Goal: Task Accomplishment & Management: Manage account settings

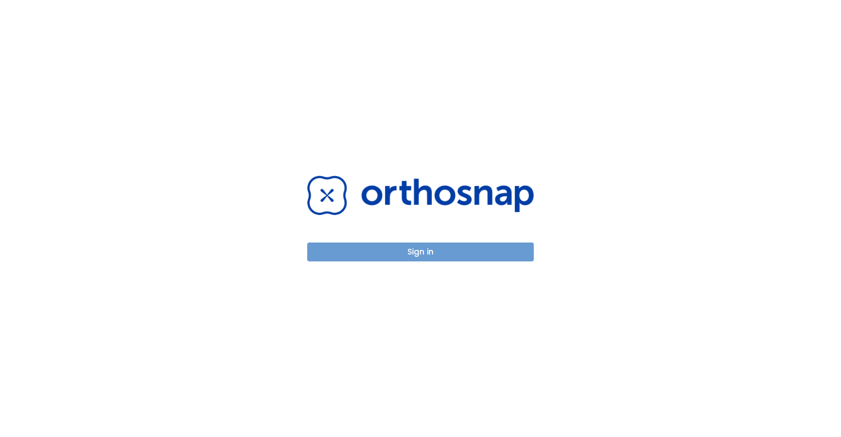
click at [415, 248] on button "Sign in" at bounding box center [420, 251] width 226 height 19
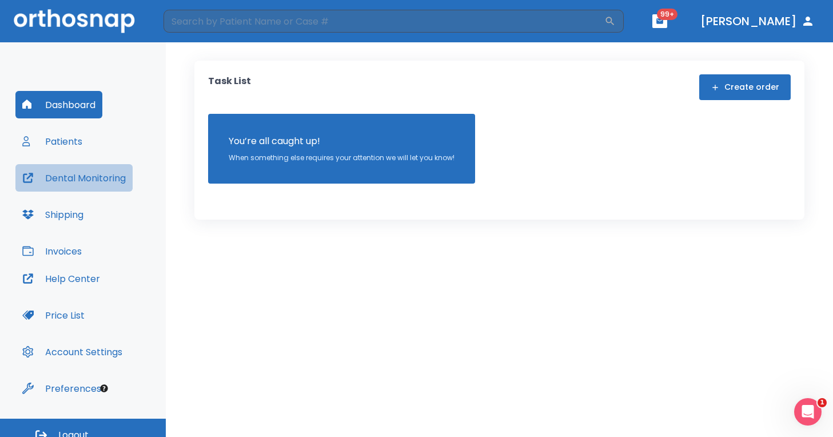
click at [61, 181] on button "Dental Monitoring" at bounding box center [73, 177] width 117 height 27
click at [238, 14] on input "search" at bounding box center [384, 21] width 441 height 23
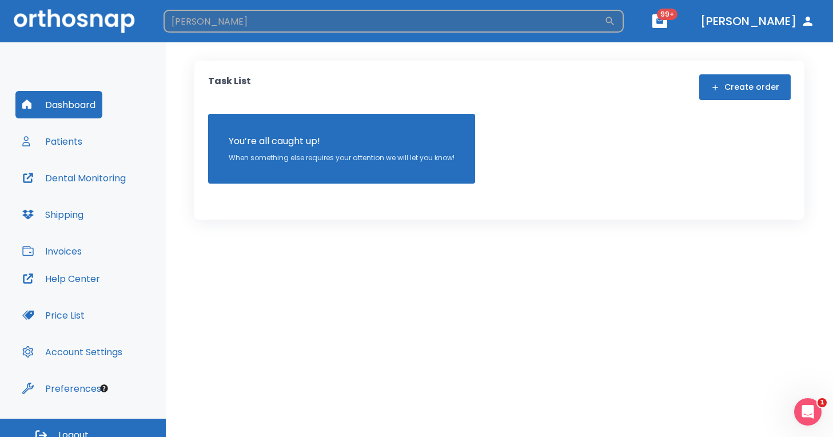
type input "[PERSON_NAME]"
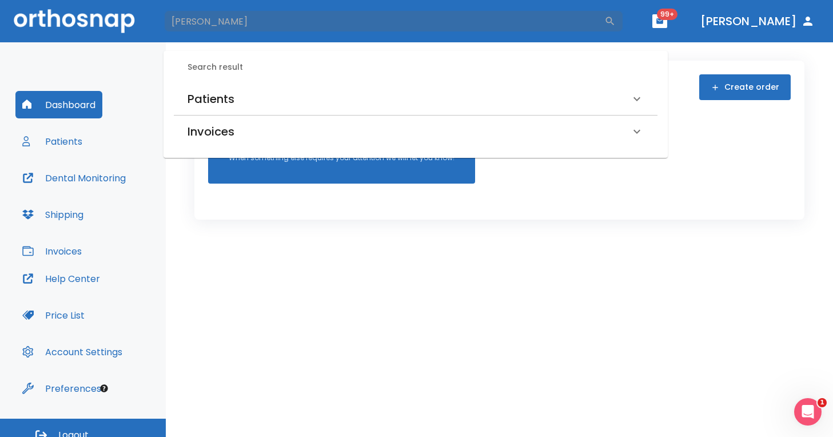
click at [234, 105] on div "Patients" at bounding box center [409, 99] width 443 height 18
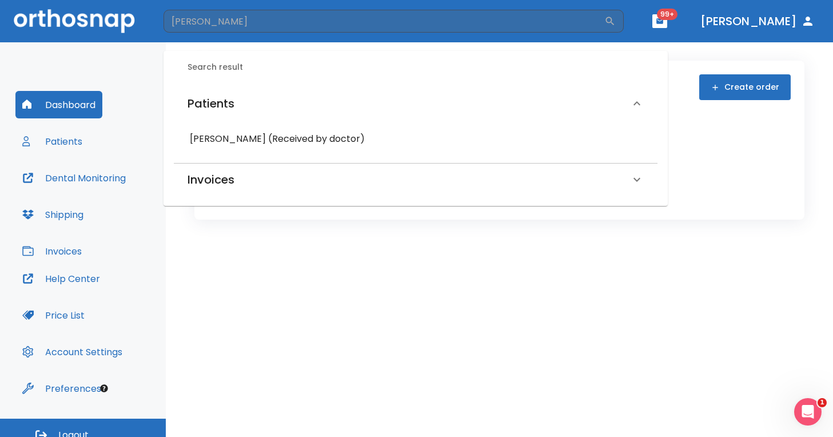
click at [237, 148] on div "[PERSON_NAME] (Received by doctor)" at bounding box center [415, 139] width 465 height 21
click at [236, 141] on h6 "[PERSON_NAME] (Received by doctor)" at bounding box center [416, 139] width 452 height 16
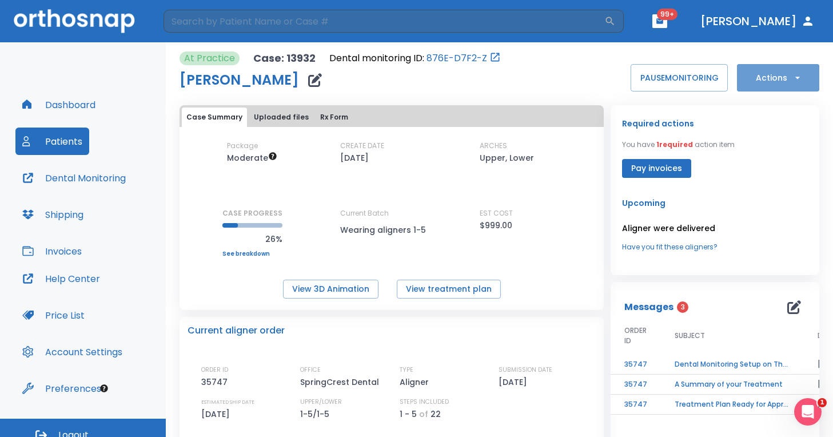
click at [787, 70] on button "Actions" at bounding box center [778, 77] width 82 height 27
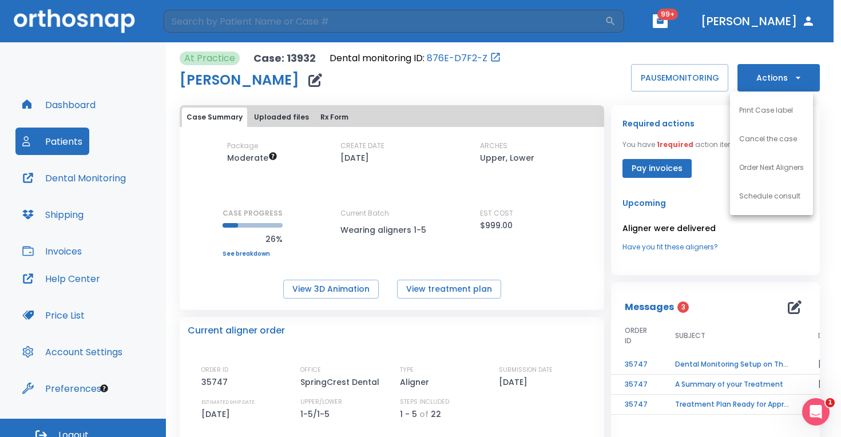
click at [777, 166] on p "Order Next Aligners" at bounding box center [771, 167] width 65 height 10
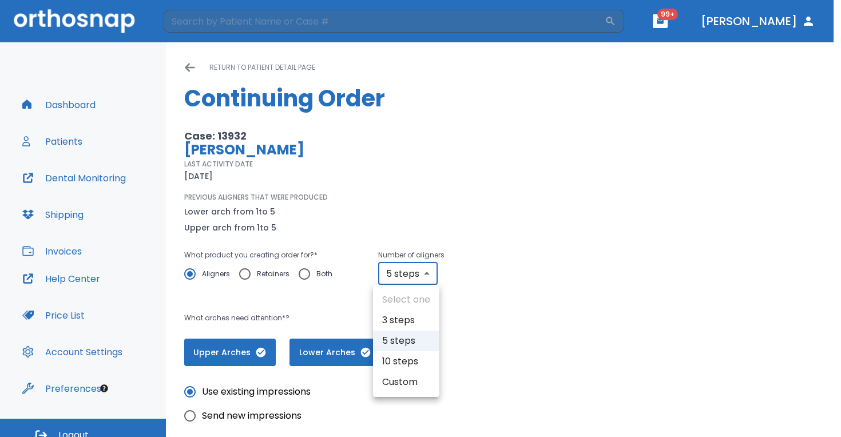
click at [414, 265] on body "​ 99+ [PERSON_NAME] Dashboard Patients Dental Monitoring Shipping Invoices Help…" at bounding box center [420, 218] width 841 height 437
click at [415, 353] on li "10 steps" at bounding box center [406, 361] width 66 height 21
type input "10"
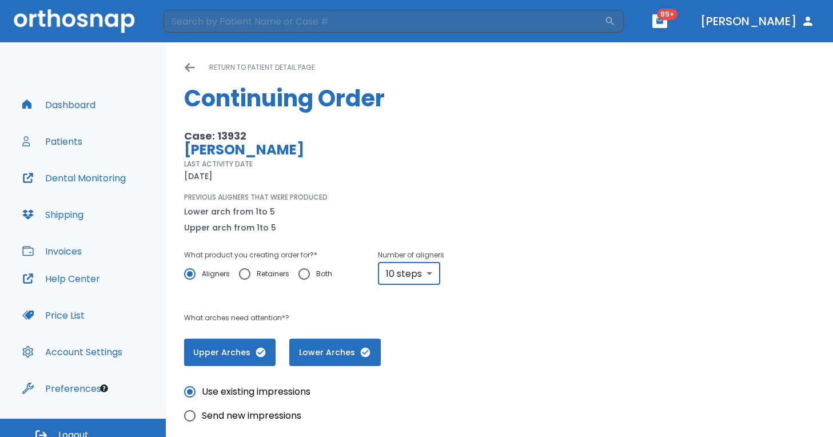
click at [454, 361] on div "Upper Arches Lower Arches" at bounding box center [368, 352] width 368 height 27
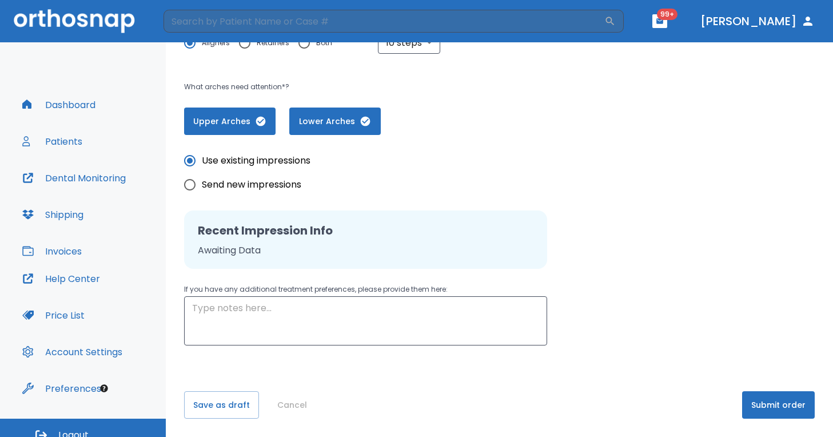
scroll to position [13, 0]
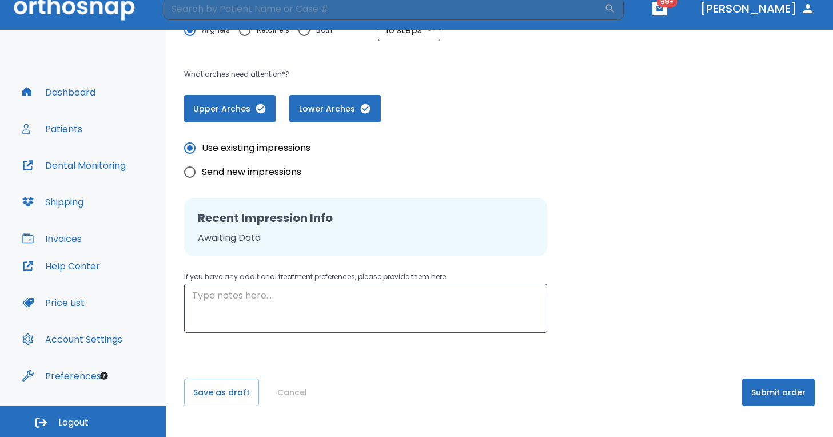
click at [763, 401] on button "Submit order" at bounding box center [778, 392] width 73 height 27
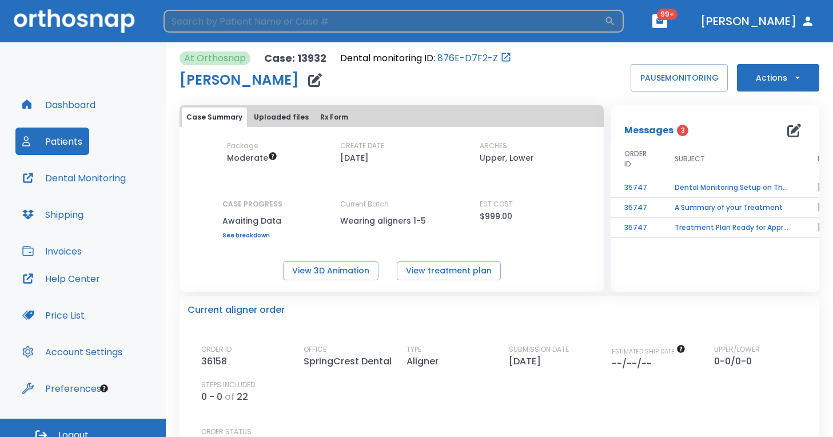
click at [234, 23] on input "search" at bounding box center [384, 21] width 441 height 23
type input "stella"
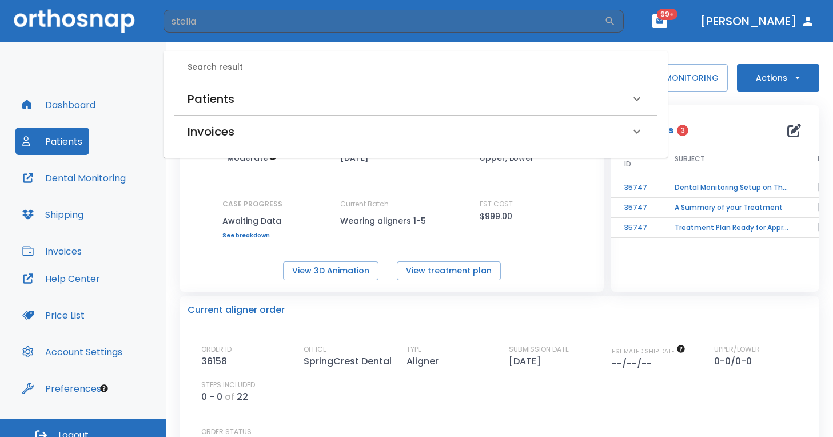
click at [220, 100] on h6 "Patients" at bounding box center [211, 99] width 47 height 18
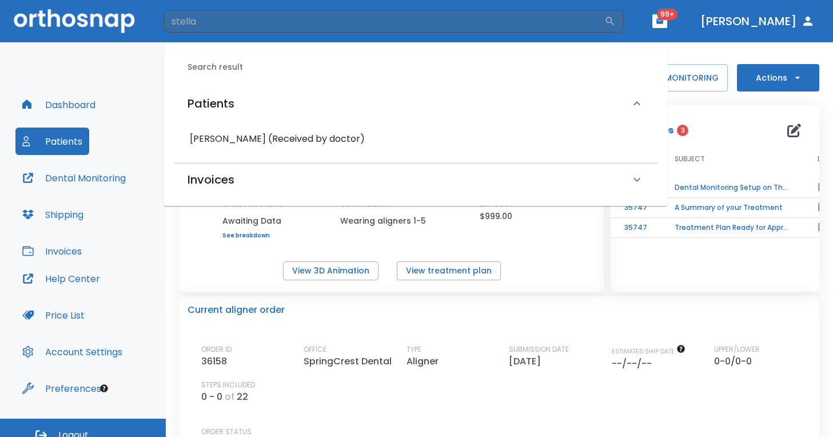
click at [237, 144] on h6 "[PERSON_NAME] (Received by doctor)" at bounding box center [416, 139] width 452 height 16
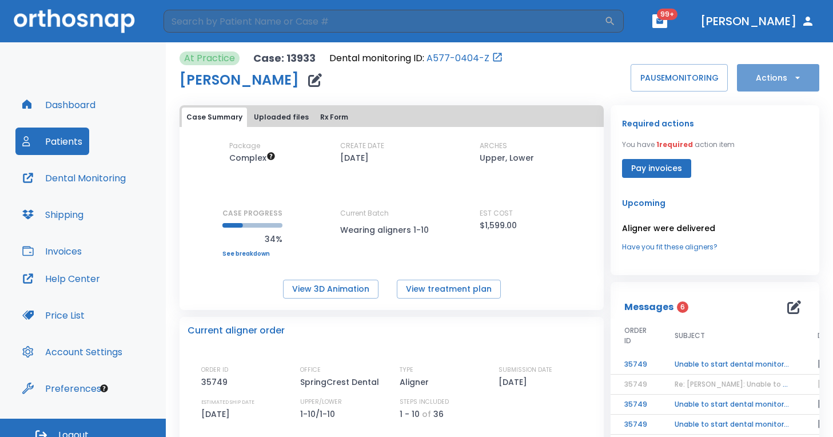
click at [792, 82] on icon "button" at bounding box center [797, 77] width 11 height 11
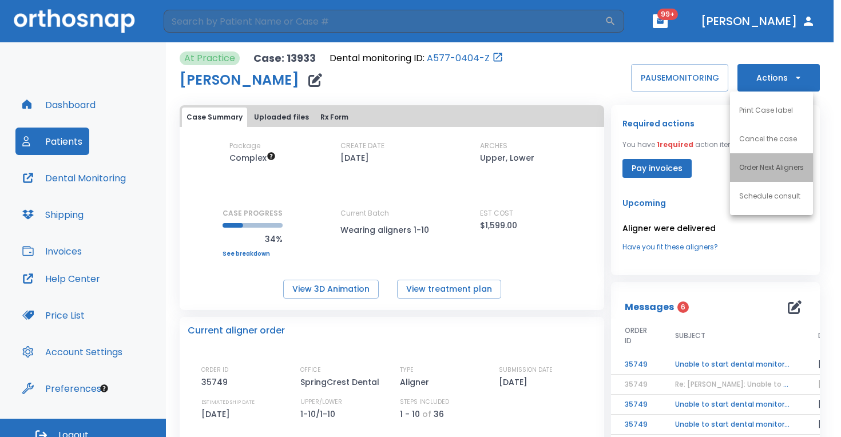
click at [765, 170] on p "Order Next Aligners" at bounding box center [771, 167] width 65 height 10
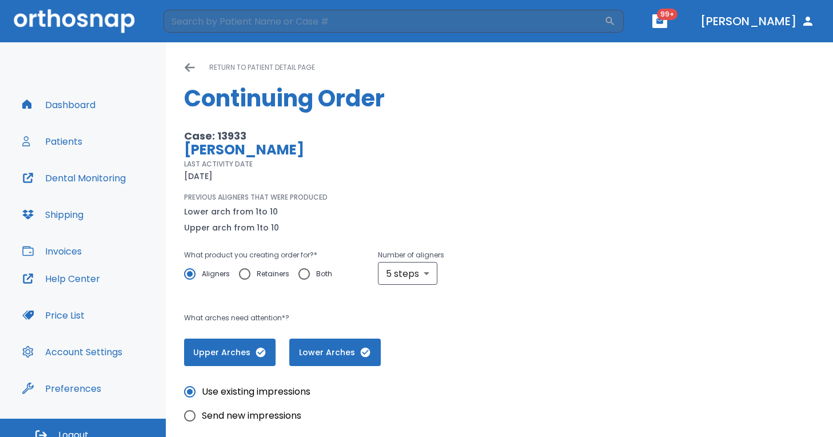
click at [434, 198] on div "PREVIOUS ALIGNERS THAT WERE PRODUCED Lower arch from 1 to 10 Upper arch from 1 …" at bounding box center [368, 213] width 368 height 42
click at [423, 274] on body "​ 99+ [PERSON_NAME] Dashboard Patients Dental Monitoring Shipping Invoices Help…" at bounding box center [416, 218] width 833 height 437
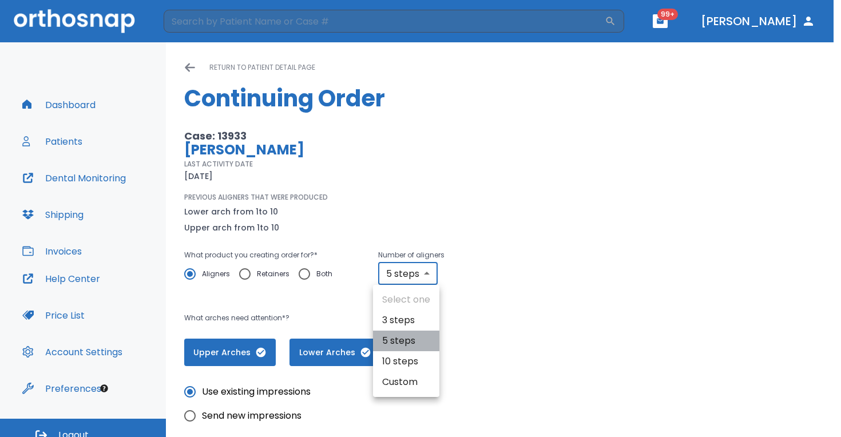
click at [419, 350] on li "5 steps" at bounding box center [406, 341] width 66 height 21
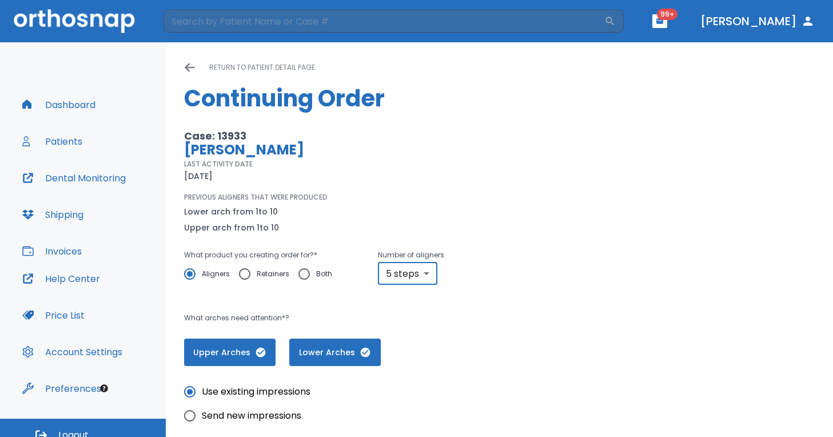
click at [423, 286] on div "What product you creating order for? * Aligners Retainers Both Number of aligne…" at bounding box center [368, 272] width 368 height 49
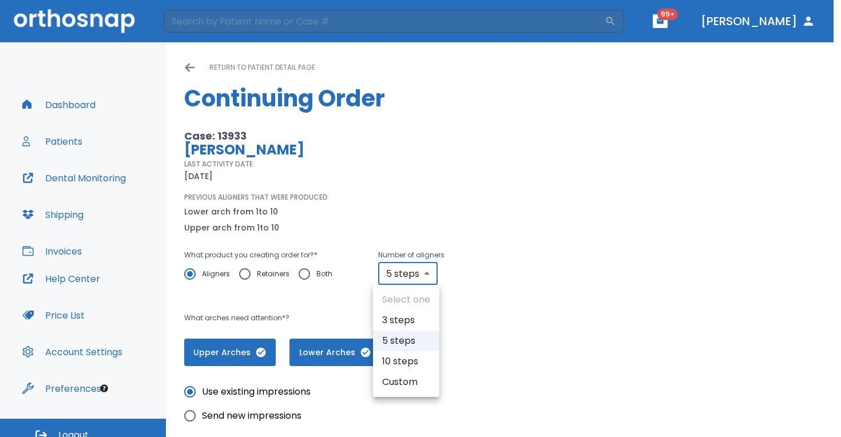
click at [421, 280] on body "​ 99+ [PERSON_NAME] Dashboard Patients Dental Monitoring Shipping Invoices Help…" at bounding box center [420, 218] width 841 height 437
click at [420, 362] on li "10 steps" at bounding box center [406, 361] width 66 height 21
type input "10"
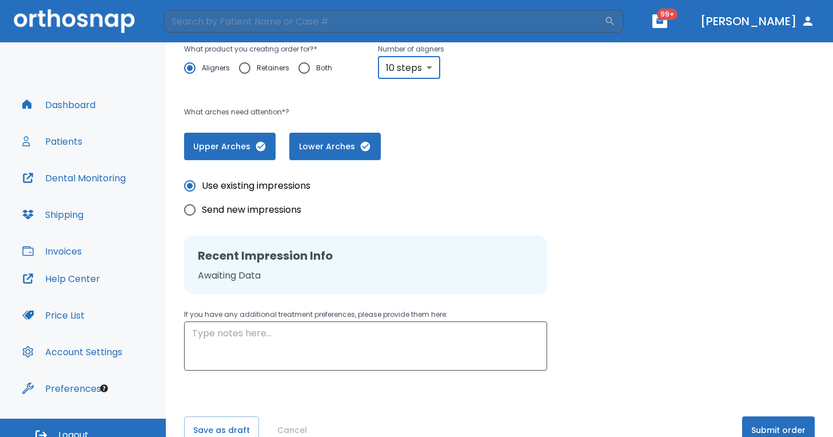
scroll to position [231, 0]
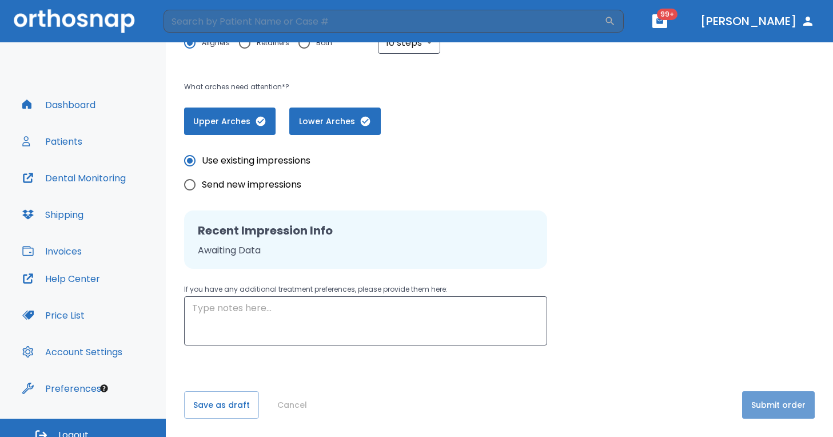
click at [758, 403] on button "Submit order" at bounding box center [778, 404] width 73 height 27
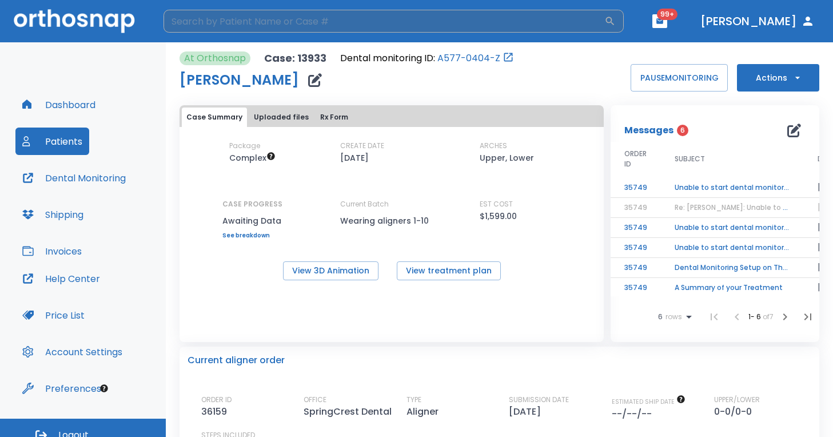
click at [263, 21] on input "search" at bounding box center [384, 21] width 441 height 23
type input "frenchell"
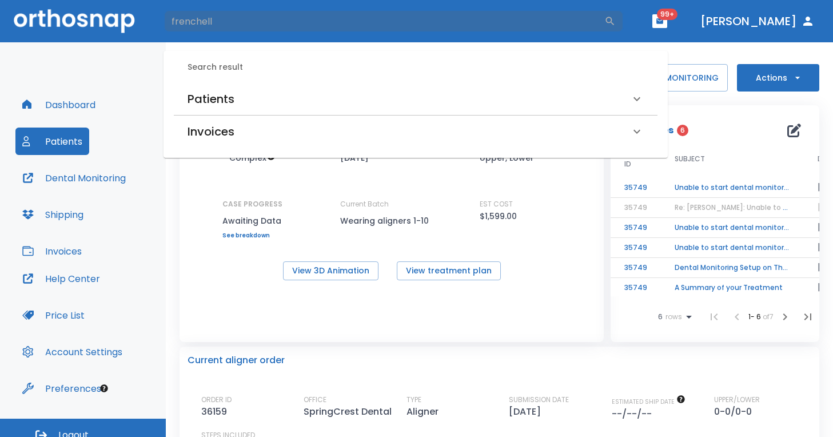
click at [226, 104] on h6 "Patients" at bounding box center [211, 99] width 47 height 18
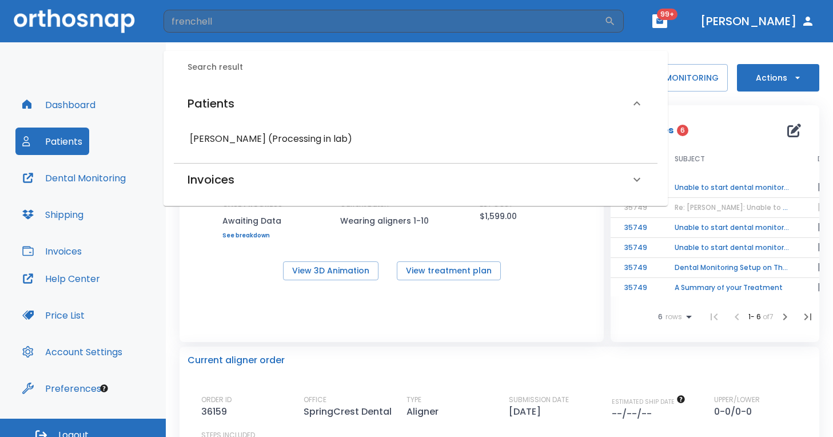
click at [240, 129] on div "[PERSON_NAME] (Processing in lab)" at bounding box center [415, 139] width 465 height 21
click at [227, 14] on input "frenchell" at bounding box center [384, 21] width 441 height 23
drag, startPoint x: 227, startPoint y: 14, endPoint x: 70, endPoint y: 2, distance: 157.2
click at [72, 4] on header "frenchell ​ 99+ [PERSON_NAME]" at bounding box center [416, 21] width 833 height 42
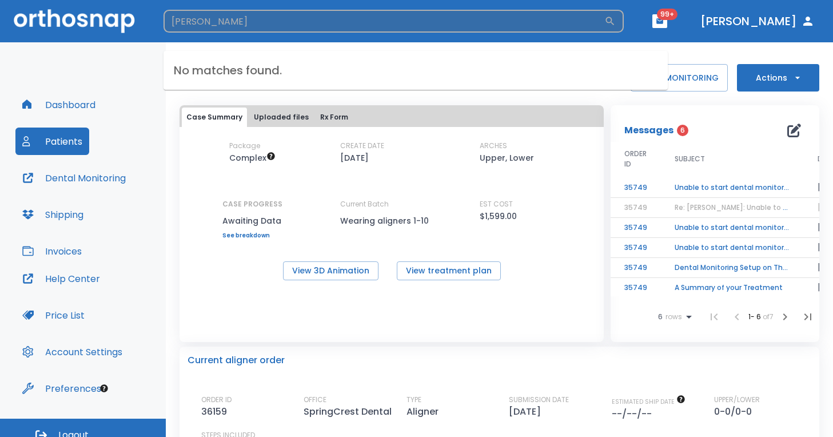
drag, startPoint x: 274, startPoint y: 23, endPoint x: 268, endPoint y: 22, distance: 6.3
click at [268, 22] on input "[PERSON_NAME]" at bounding box center [384, 21] width 441 height 23
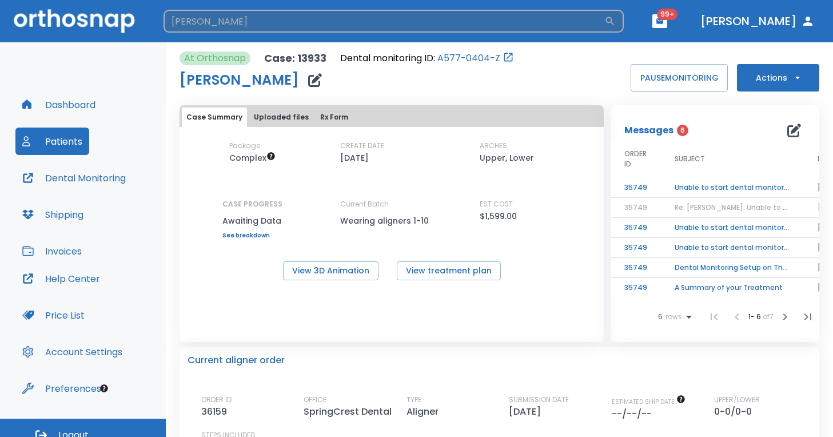
type input "[PERSON_NAME]"
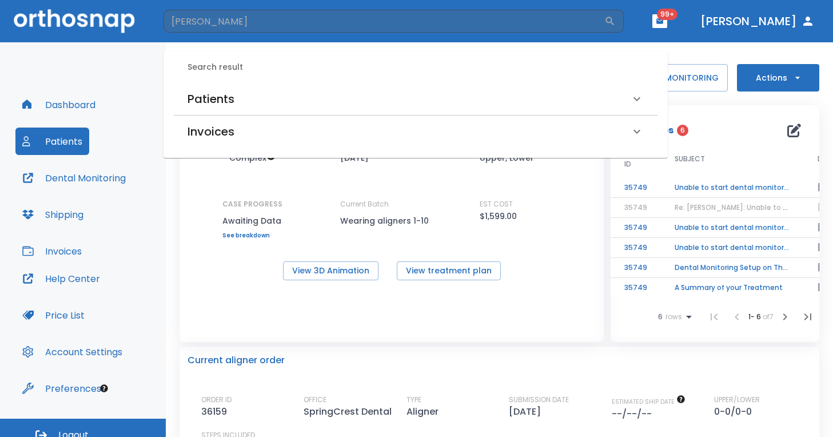
click at [222, 83] on div "Patients" at bounding box center [416, 99] width 484 height 32
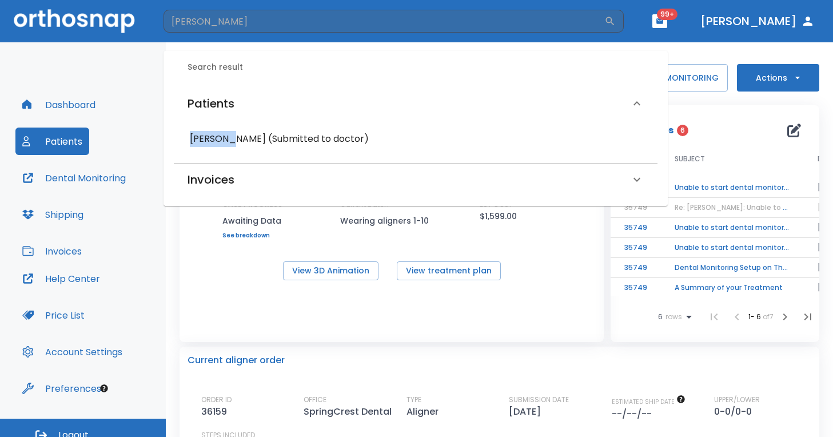
click at [226, 131] on h6 "[PERSON_NAME] (Submitted to doctor)" at bounding box center [416, 139] width 452 height 16
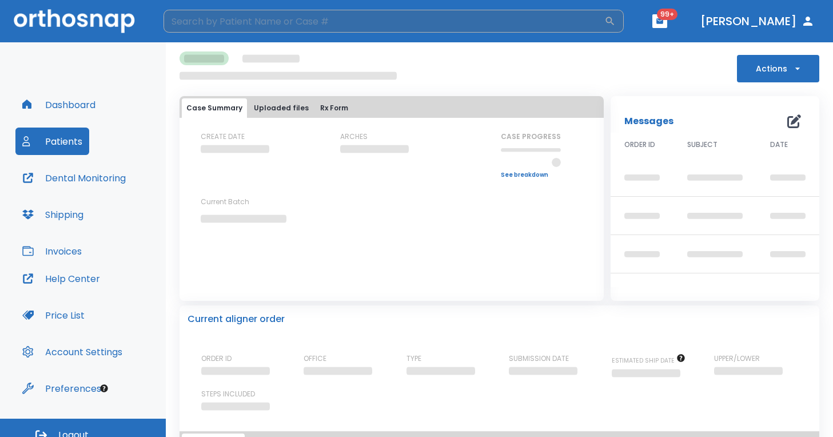
click at [244, 29] on input "search" at bounding box center [384, 21] width 441 height 23
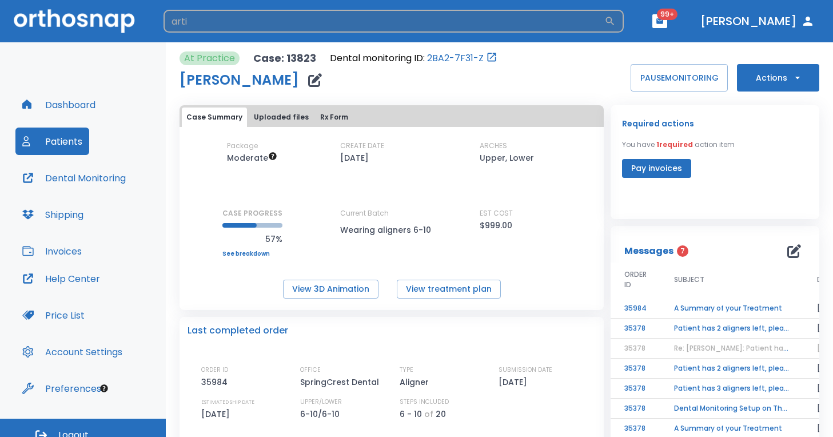
type input "arti"
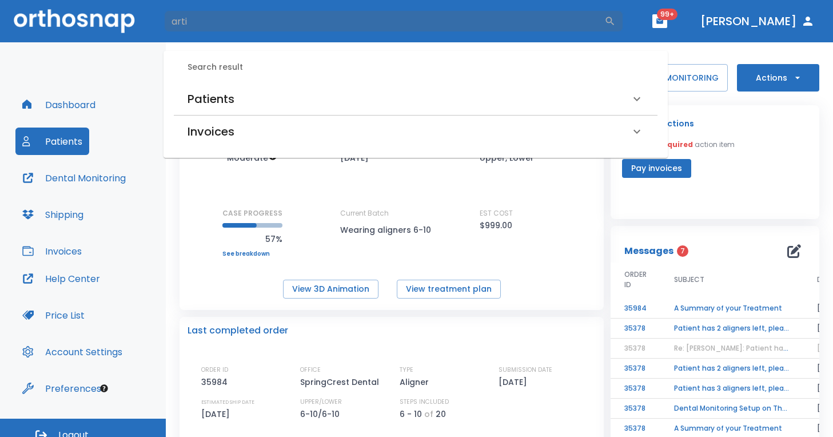
click at [225, 94] on h6 "Patients" at bounding box center [211, 99] width 47 height 18
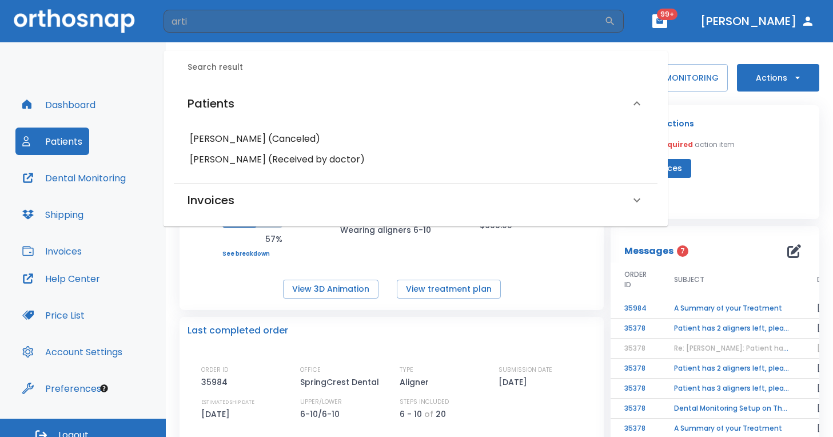
click at [234, 160] on h6 "[PERSON_NAME] (Received by doctor)" at bounding box center [416, 160] width 452 height 16
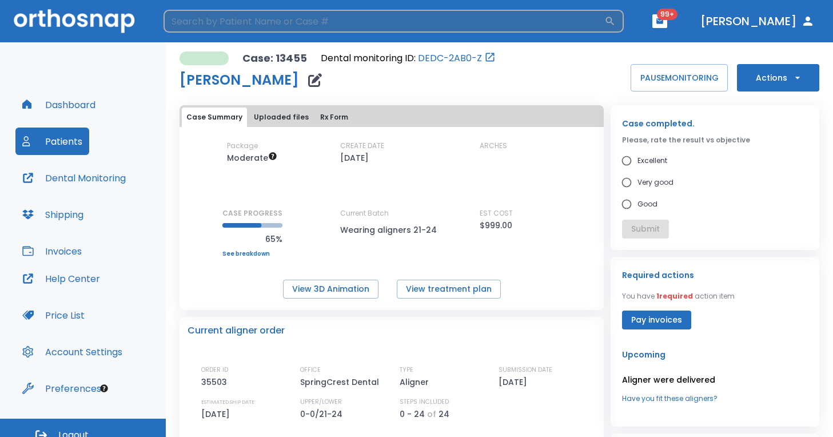
click at [253, 21] on input "search" at bounding box center [384, 21] width 441 height 23
type input "[PERSON_NAME]"
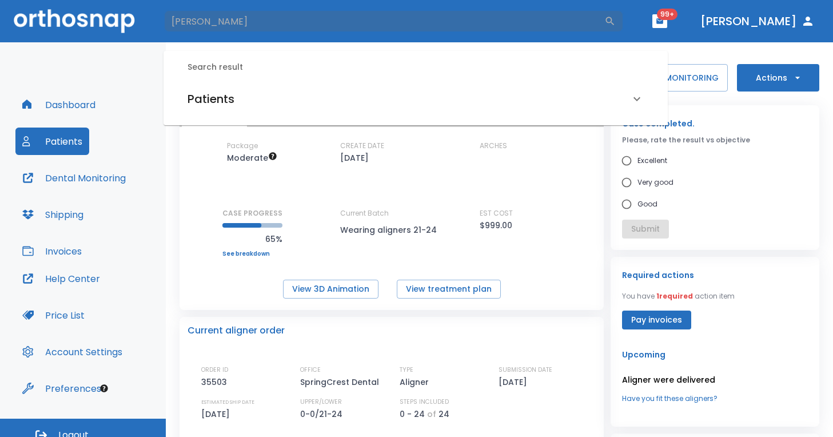
click at [218, 93] on h6 "Patients" at bounding box center [211, 99] width 47 height 18
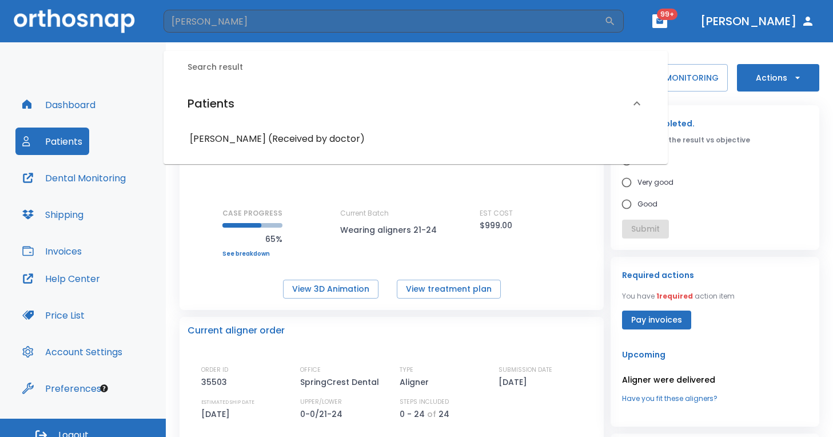
click at [224, 138] on h6 "[PERSON_NAME] (Received by doctor)" at bounding box center [416, 139] width 452 height 16
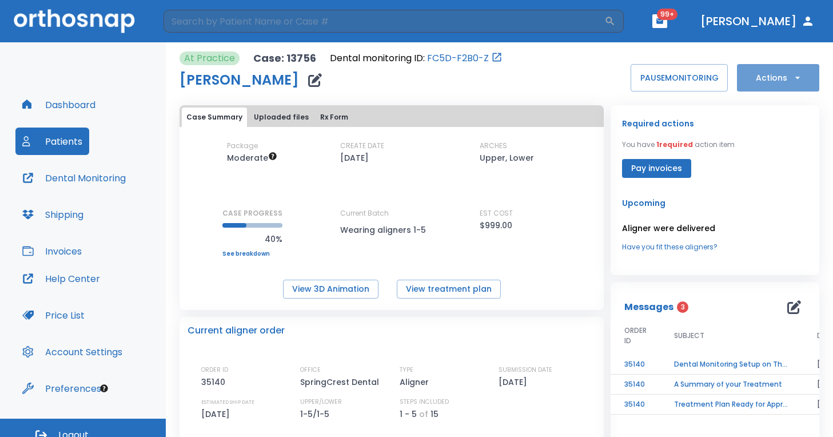
click at [792, 78] on icon "button" at bounding box center [797, 77] width 11 height 11
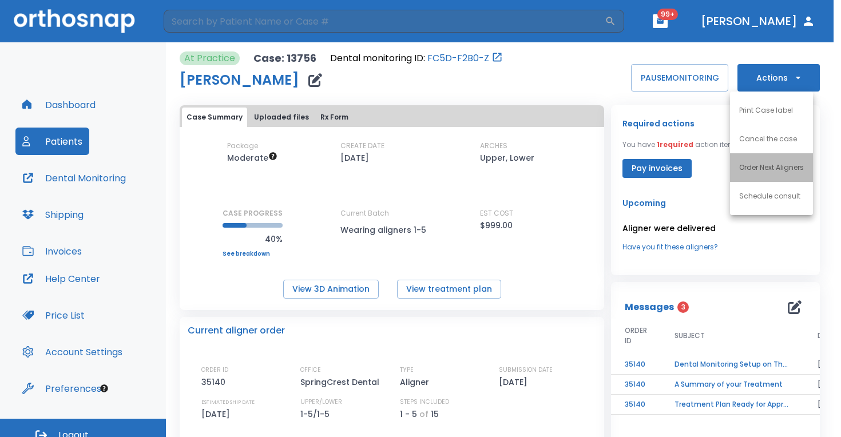
click at [762, 166] on p "Order Next Aligners" at bounding box center [771, 167] width 65 height 10
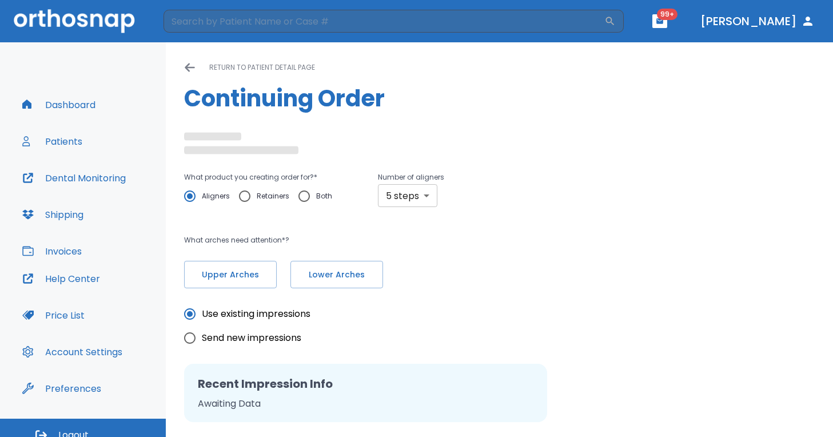
click at [408, 194] on body "​ 99+ [PERSON_NAME] Dashboard Patients Dental Monitoring Shipping Invoices Help…" at bounding box center [416, 218] width 833 height 437
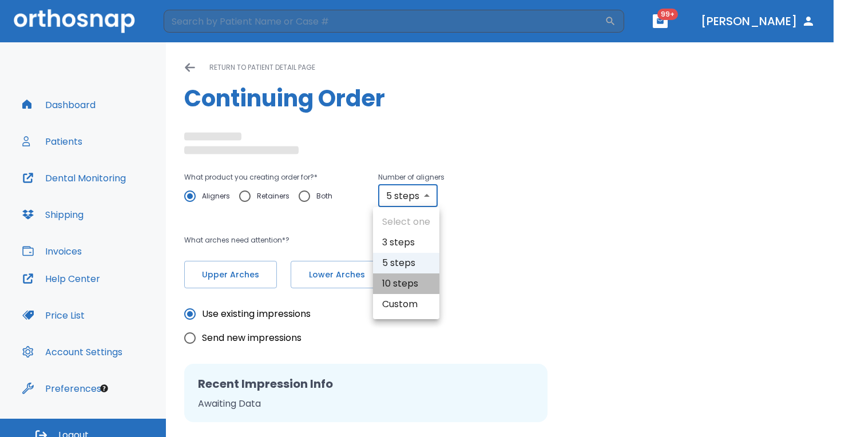
click at [414, 282] on li "10 steps" at bounding box center [406, 283] width 66 height 21
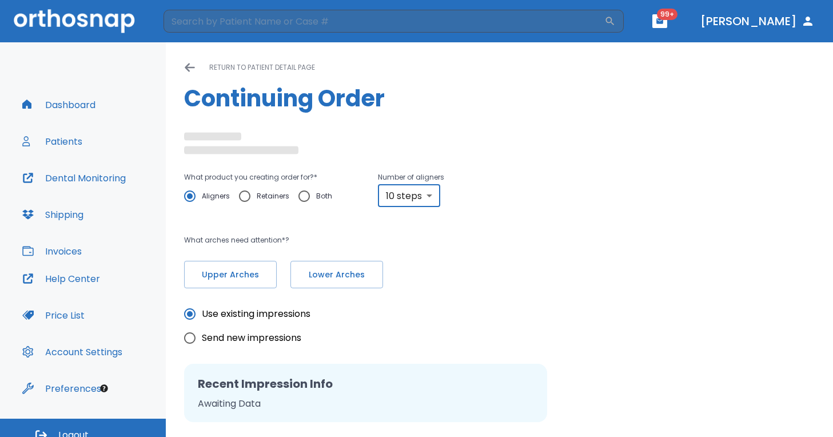
type input "5"
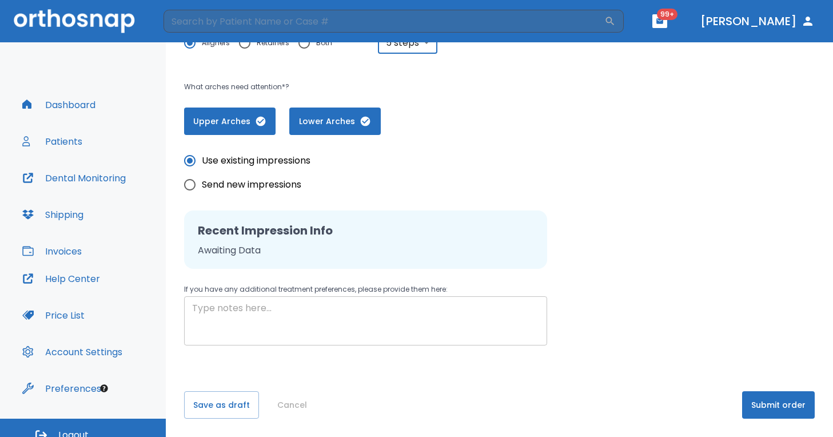
scroll to position [13, 0]
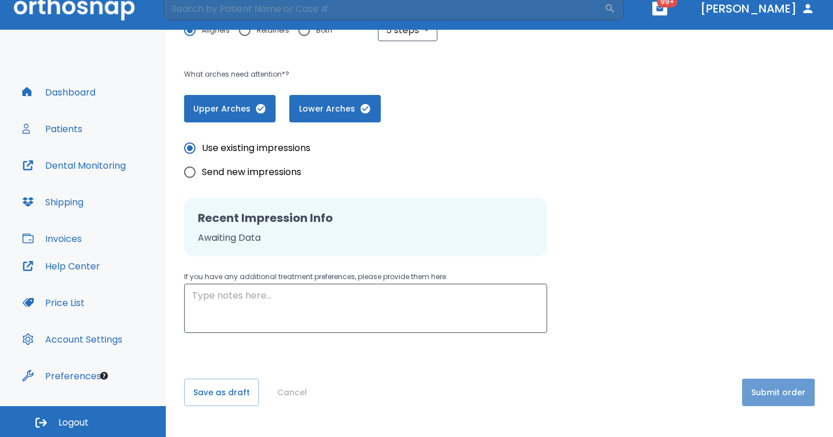
click at [756, 393] on button "Submit order" at bounding box center [778, 392] width 73 height 27
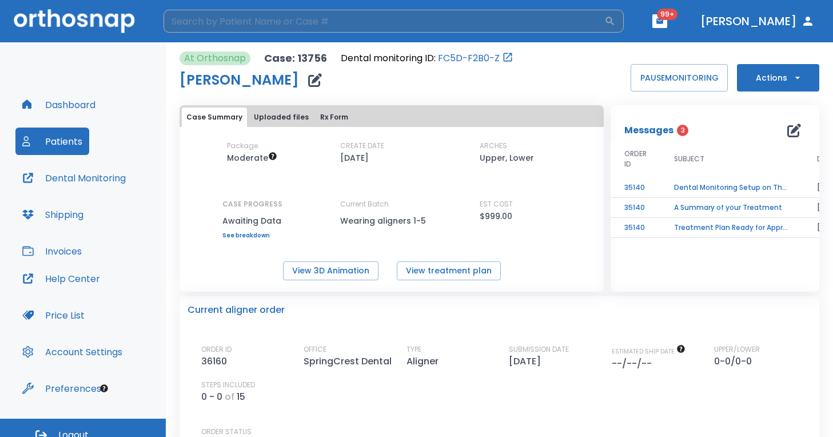
click at [268, 27] on input "search" at bounding box center [384, 21] width 441 height 23
type input "[PERSON_NAME]"
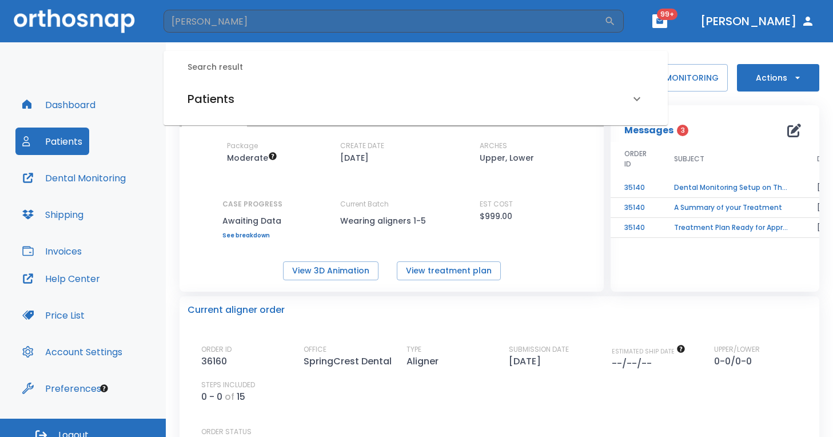
click at [222, 98] on h6 "Patients" at bounding box center [211, 99] width 47 height 18
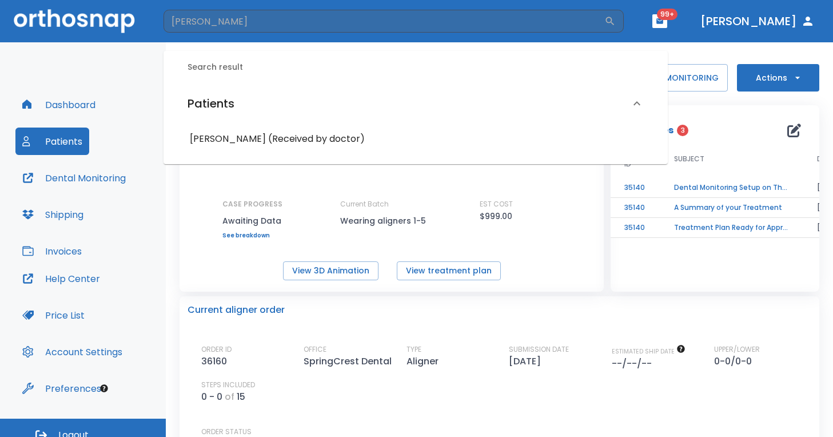
click at [237, 142] on h6 "[PERSON_NAME] (Received by doctor)" at bounding box center [416, 139] width 452 height 16
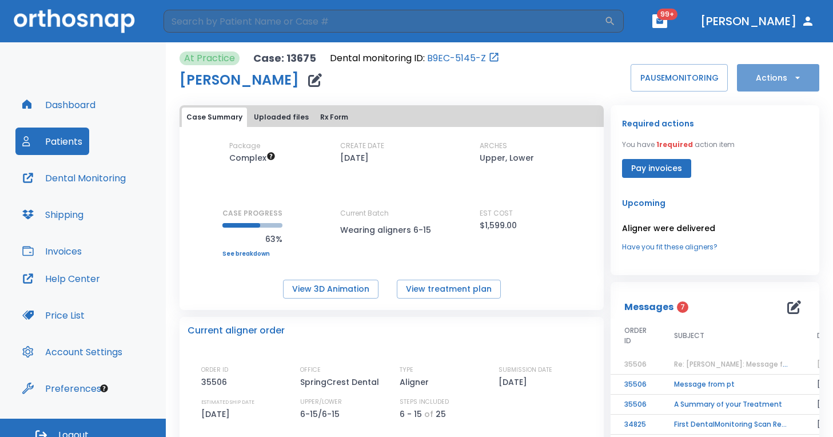
click at [782, 76] on button "Actions" at bounding box center [778, 77] width 82 height 27
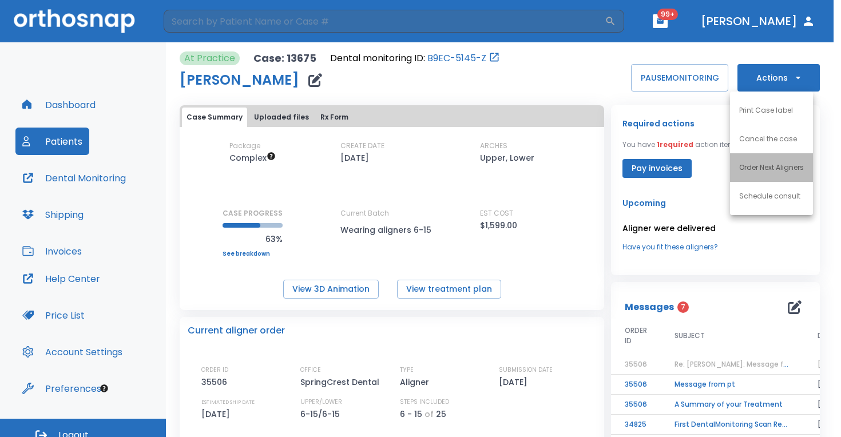
click at [763, 165] on p "Order Next Aligners" at bounding box center [771, 167] width 65 height 10
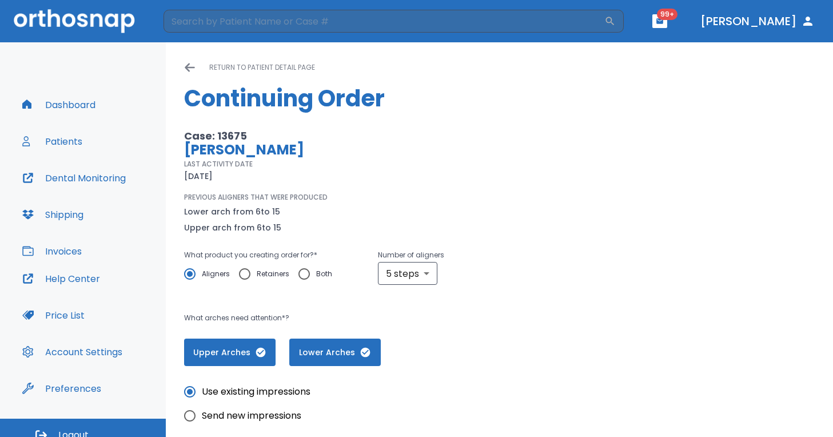
click at [401, 200] on div "PREVIOUS ALIGNERS THAT WERE PRODUCED Lower arch from 6 to 15 Upper arch from 6 …" at bounding box center [368, 213] width 368 height 42
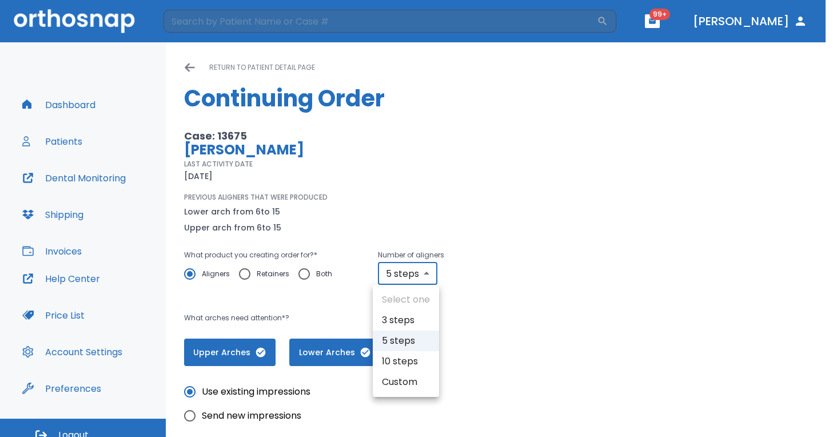
click at [414, 262] on body "​ 99+ [PERSON_NAME] Dashboard Patients Dental Monitoring Shipping Invoices Help…" at bounding box center [416, 218] width 833 height 437
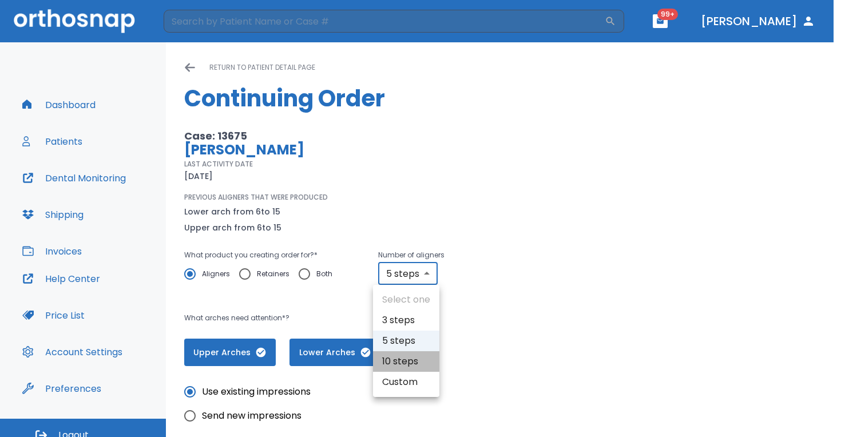
click at [411, 353] on li "10 steps" at bounding box center [406, 361] width 66 height 21
type input "10"
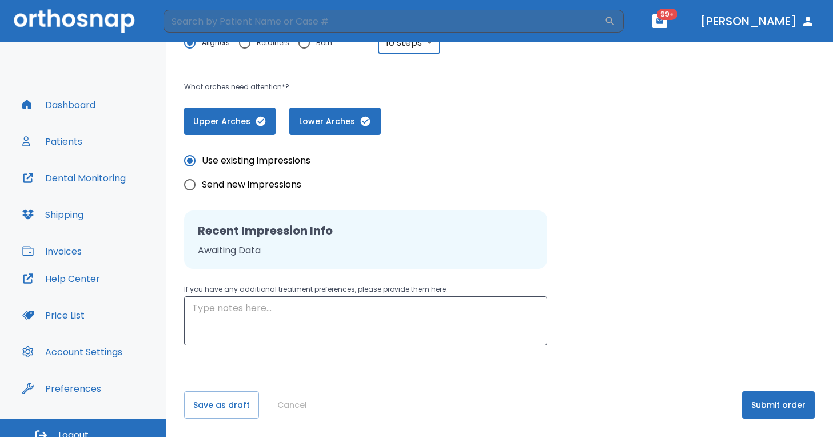
scroll to position [13, 0]
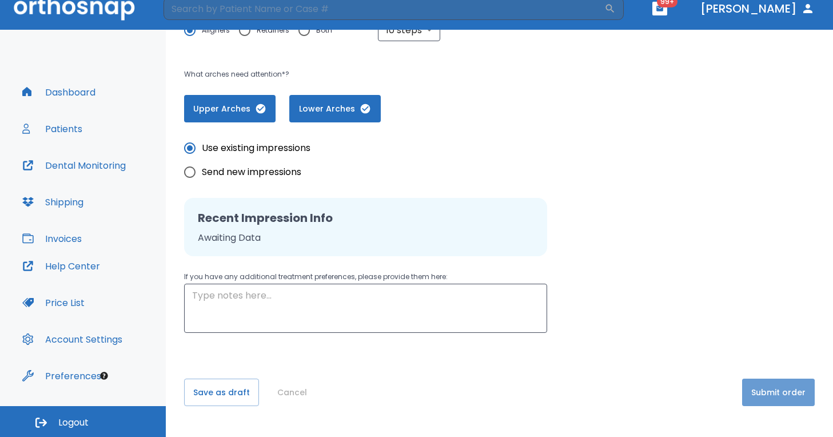
click at [761, 397] on button "Submit order" at bounding box center [778, 392] width 73 height 27
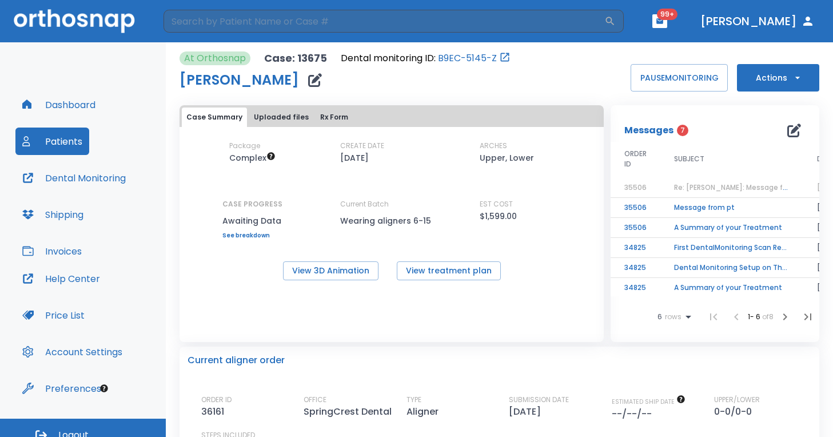
click at [714, 182] on span "Re: [PERSON_NAME]: Message from pt | [13675:35506]" at bounding box center [768, 187] width 189 height 10
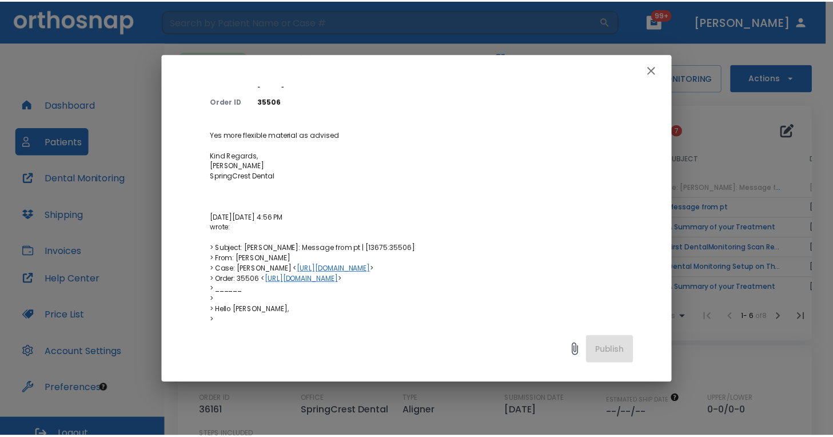
scroll to position [95, 0]
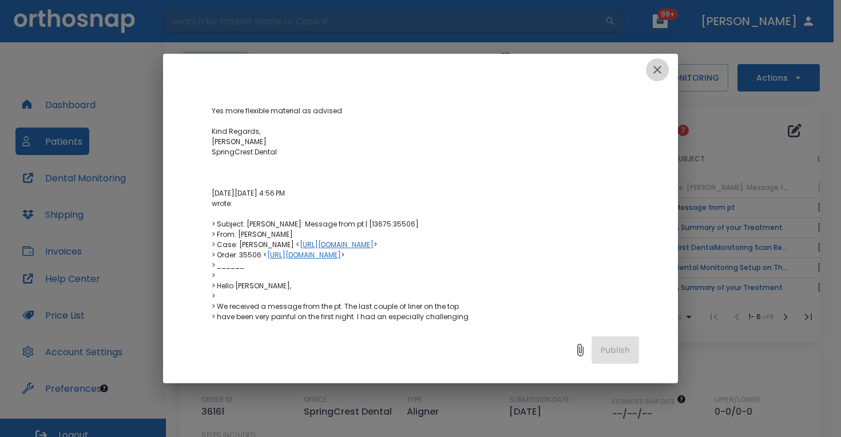
click at [657, 69] on icon "button" at bounding box center [657, 70] width 8 height 8
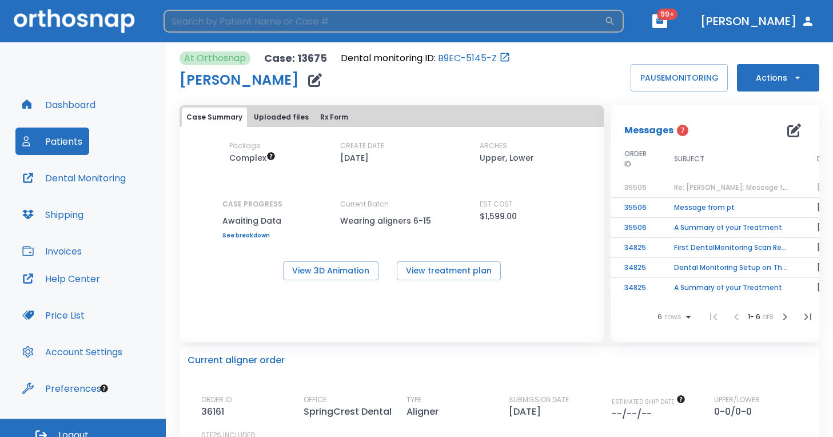
click at [244, 21] on input "search" at bounding box center [384, 21] width 441 height 23
type input "[PERSON_NAME]"
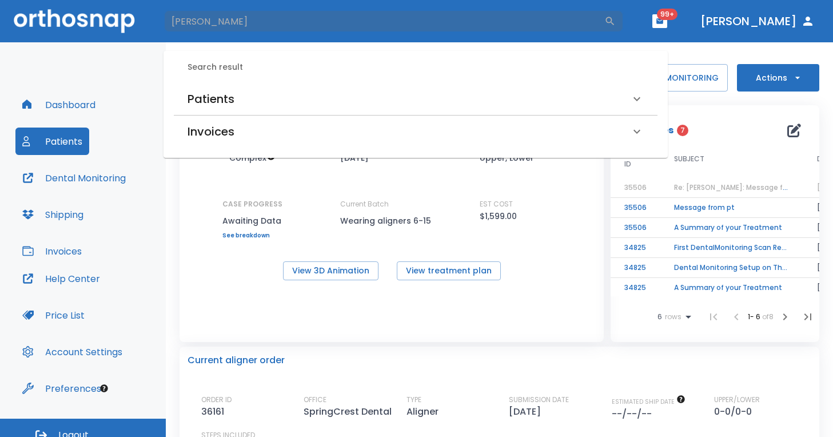
click at [220, 106] on h6 "Patients" at bounding box center [211, 99] width 47 height 18
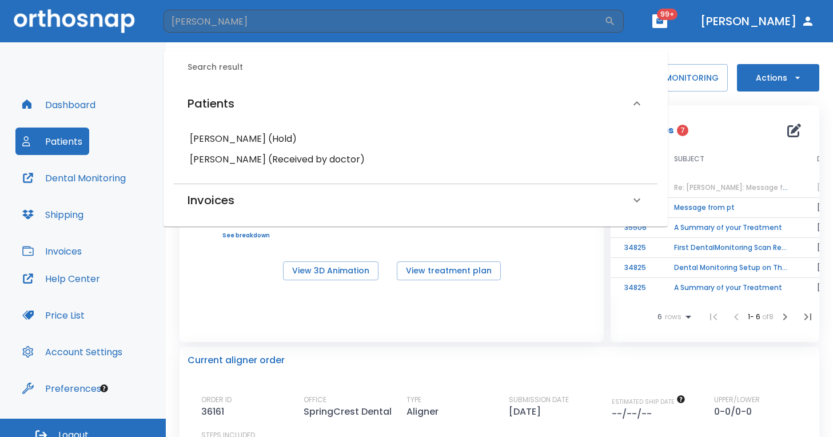
click at [228, 160] on h6 "[PERSON_NAME] (Received by doctor)" at bounding box center [416, 160] width 452 height 16
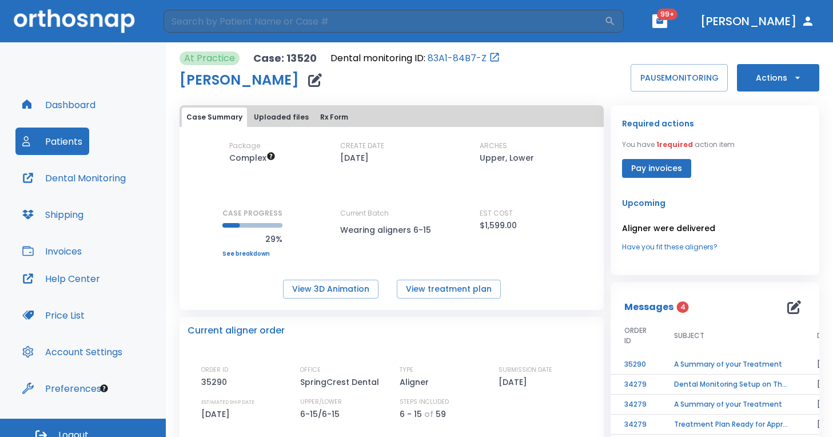
click at [792, 79] on icon "button" at bounding box center [797, 77] width 11 height 11
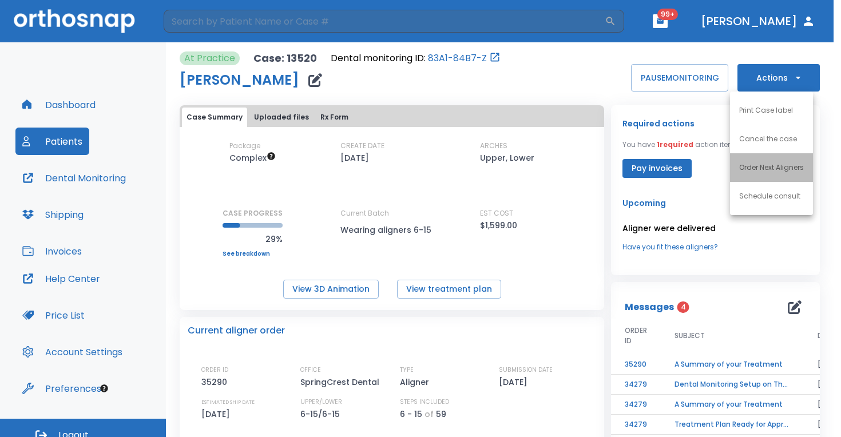
click at [771, 162] on p "Order Next Aligners" at bounding box center [771, 167] width 65 height 10
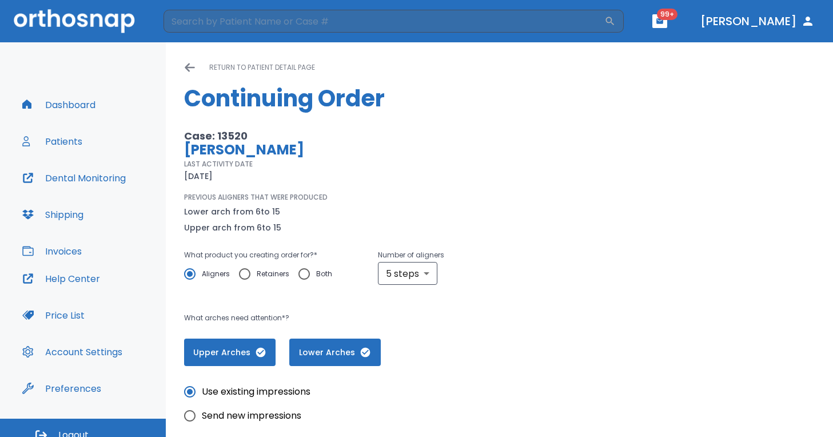
click at [403, 192] on div "PREVIOUS ALIGNERS THAT WERE PRODUCED Lower arch from 6 to 15 Upper arch from 6 …" at bounding box center [368, 213] width 368 height 42
click at [419, 285] on div "What product you creating order for? * Aligners Retainers Both Number of aligne…" at bounding box center [368, 272] width 368 height 49
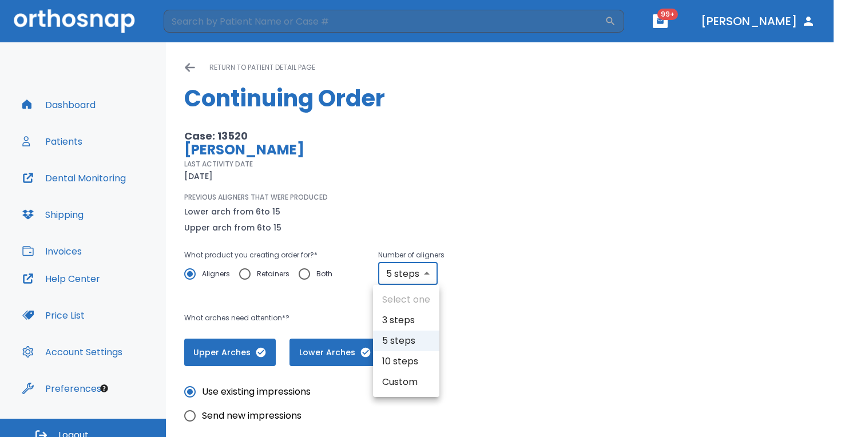
click at [419, 273] on body "​ 99+ [PERSON_NAME] Dashboard Patients Dental Monitoring Shipping Invoices Help…" at bounding box center [420, 218] width 841 height 437
click at [415, 358] on li "10 steps" at bounding box center [406, 361] width 66 height 21
type input "10"
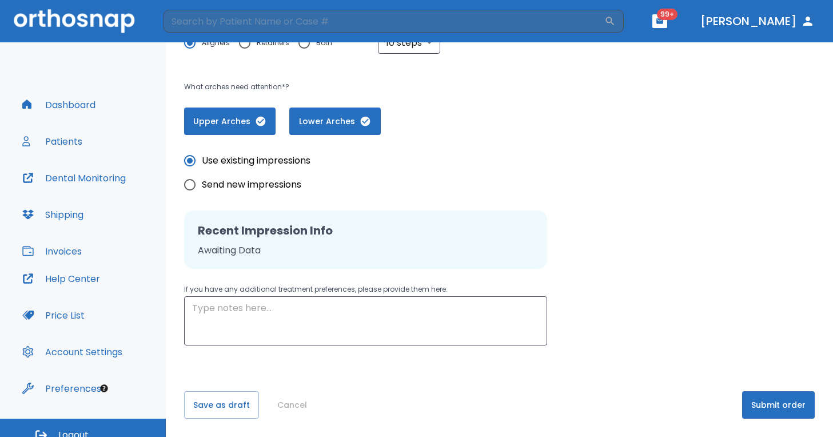
scroll to position [13, 0]
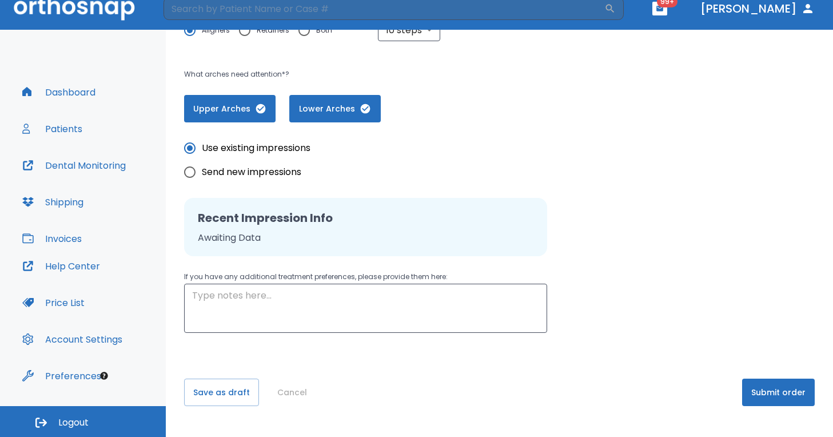
click at [755, 389] on button "Submit order" at bounding box center [778, 392] width 73 height 27
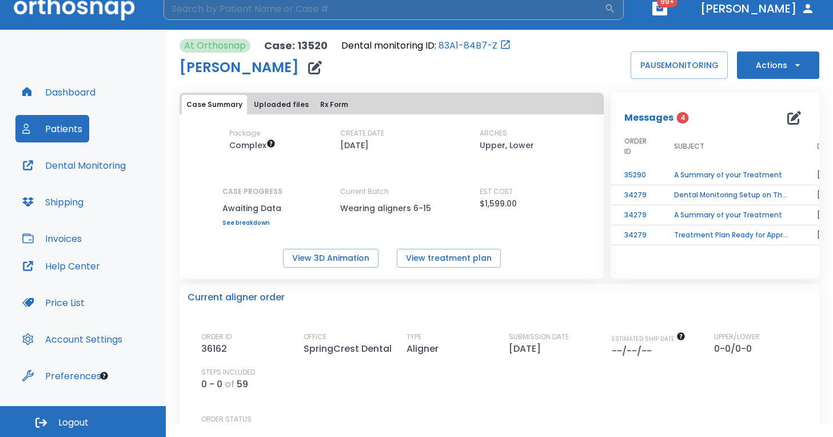
click at [271, 11] on input "search" at bounding box center [384, 8] width 441 height 23
type input "[PERSON_NAME]"
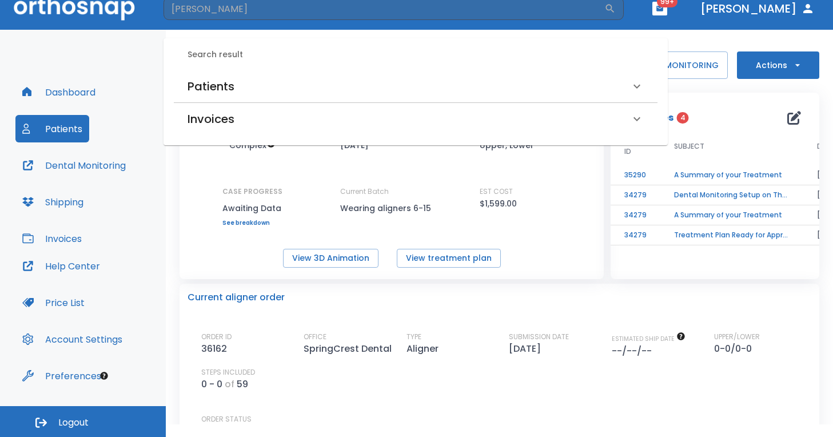
click at [230, 79] on h6 "Patients" at bounding box center [211, 86] width 47 height 18
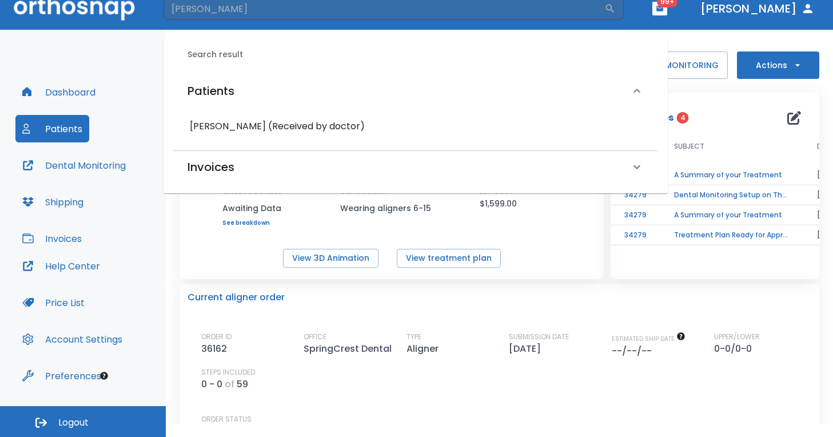
click at [235, 120] on h6 "[PERSON_NAME] (Received by doctor)" at bounding box center [416, 126] width 452 height 16
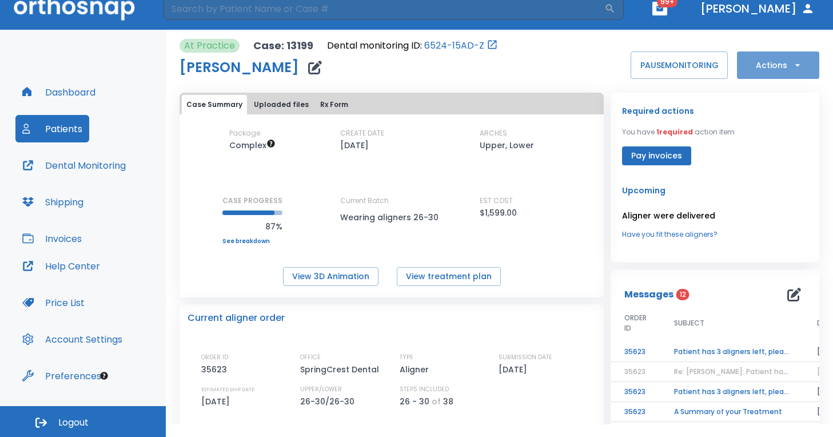
click at [778, 61] on button "Actions" at bounding box center [778, 64] width 82 height 27
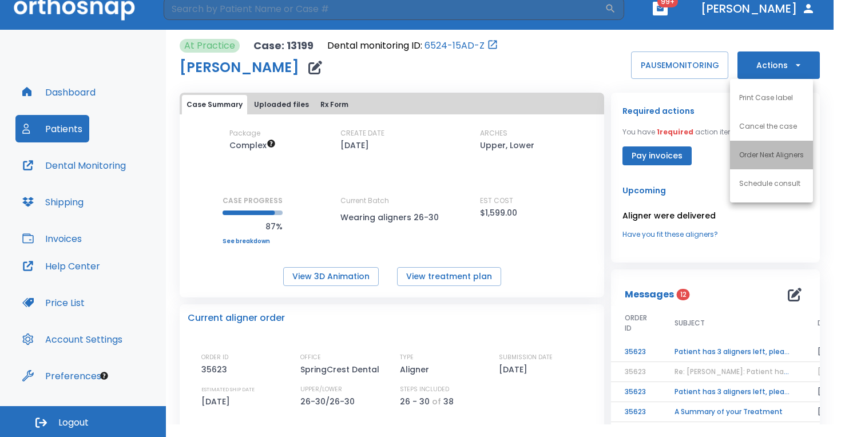
click at [759, 151] on p "Order Next Aligners" at bounding box center [771, 155] width 65 height 10
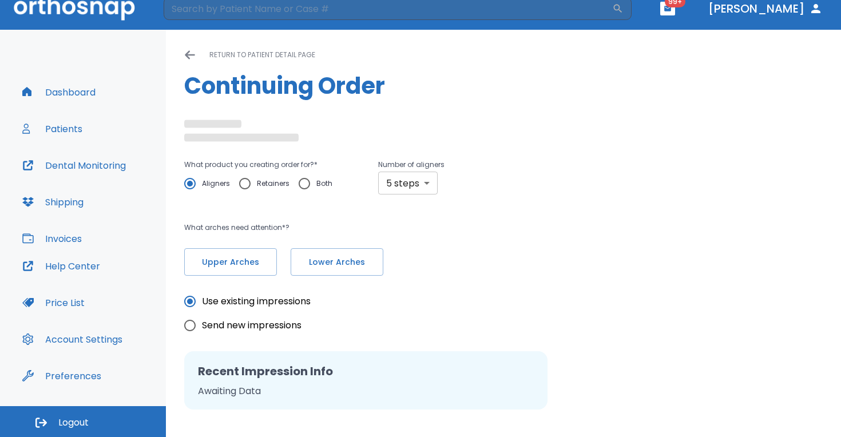
click at [396, 189] on body "​ 99+ [PERSON_NAME] Dashboard Patients Dental Monitoring Shipping Invoices Help…" at bounding box center [420, 205] width 841 height 437
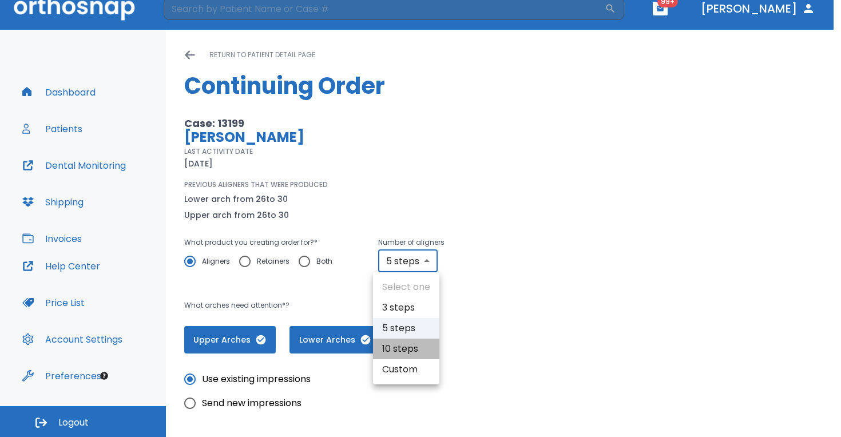
click at [406, 346] on li "10 steps" at bounding box center [406, 349] width 66 height 21
type input "10"
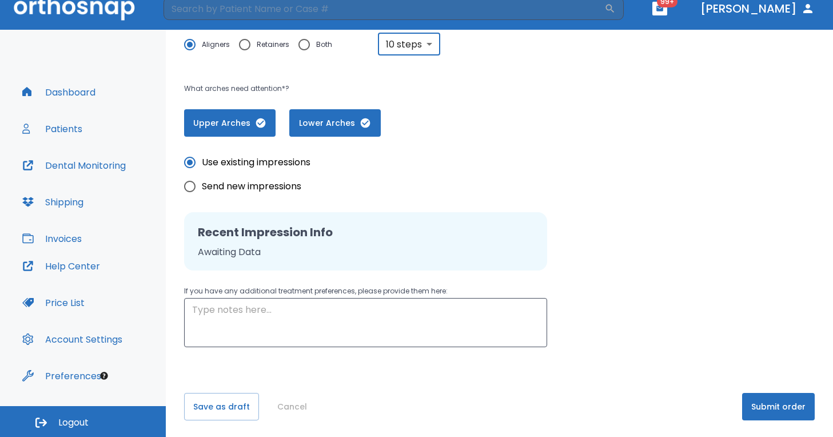
scroll to position [231, 0]
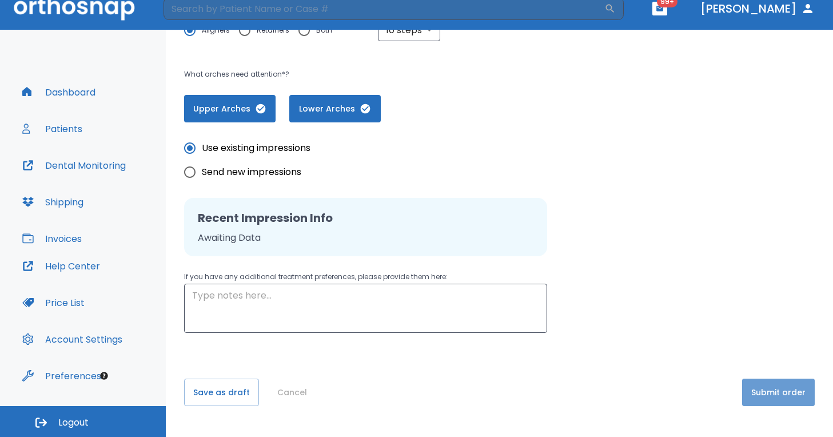
click at [779, 389] on button "Submit order" at bounding box center [778, 392] width 73 height 27
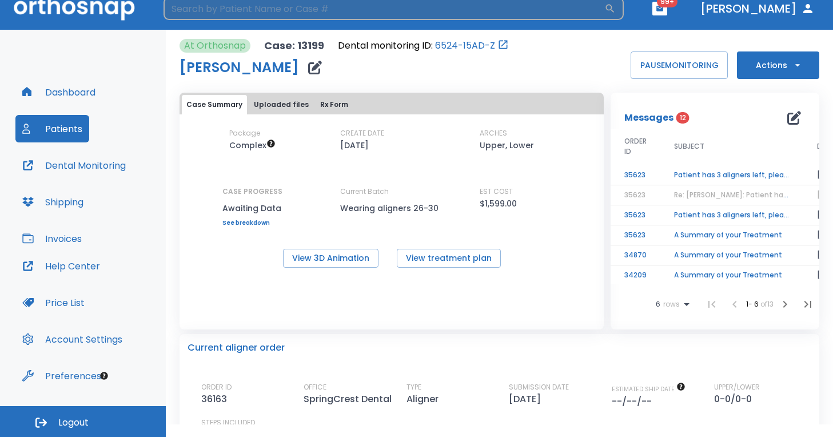
click at [225, 10] on input "search" at bounding box center [384, 8] width 441 height 23
type input "[PERSON_NAME]"
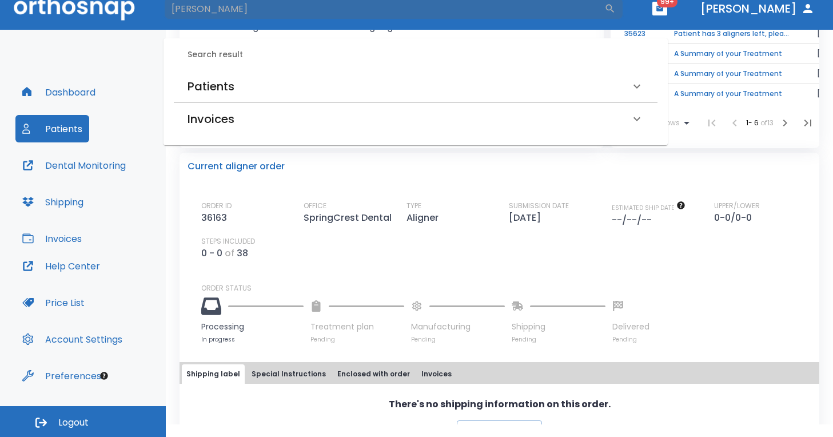
scroll to position [192, 0]
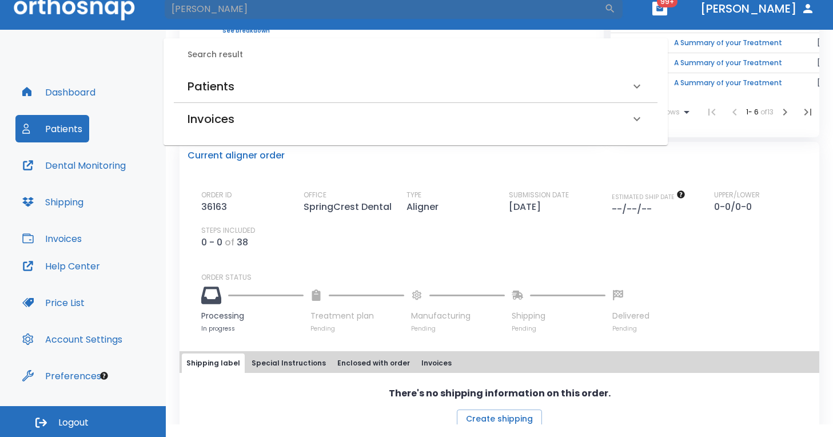
click at [222, 82] on h6 "Patients" at bounding box center [211, 86] width 47 height 18
click at [244, 121] on h6 "[PERSON_NAME] (Received by doctor)" at bounding box center [416, 126] width 452 height 16
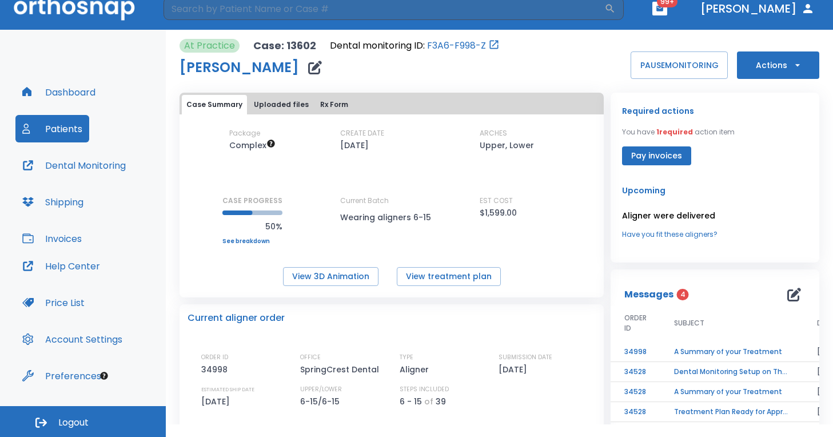
click at [792, 65] on icon "button" at bounding box center [797, 64] width 11 height 11
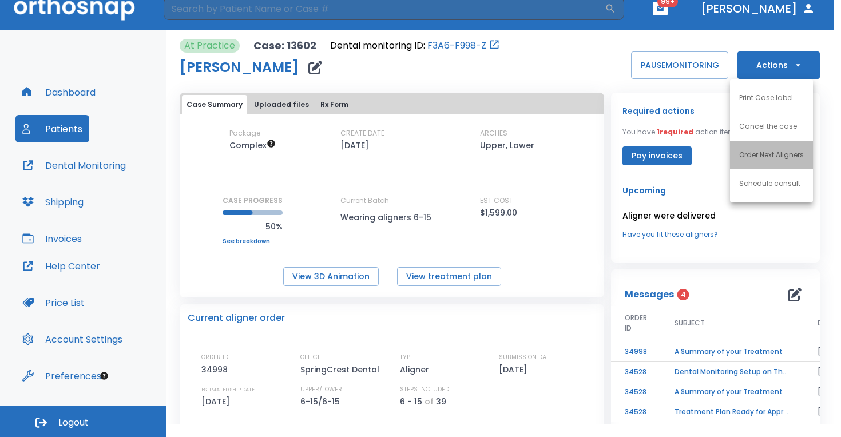
click at [759, 153] on p "Order Next Aligners" at bounding box center [771, 155] width 65 height 10
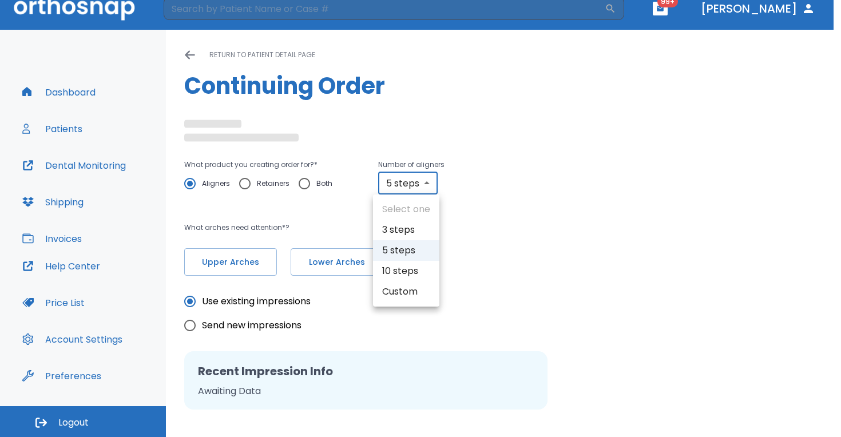
click at [410, 183] on body "​ 99+ [PERSON_NAME] Dashboard Patients Dental Monitoring Shipping Invoices Help…" at bounding box center [420, 205] width 841 height 437
click at [413, 270] on li "10 steps" at bounding box center [406, 271] width 66 height 21
type input "5"
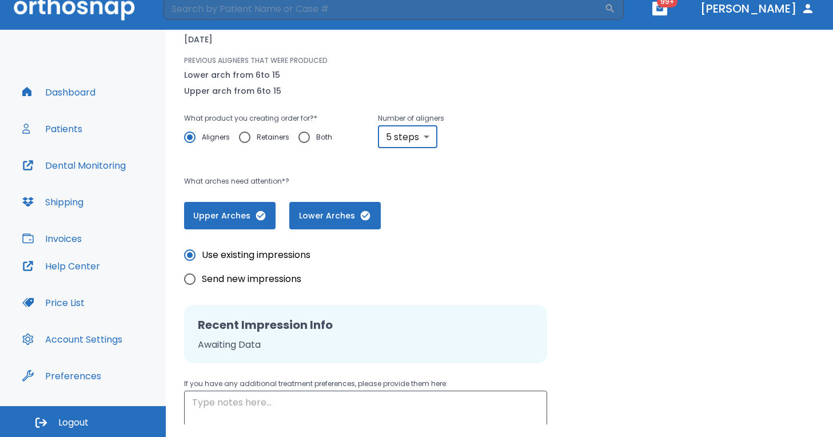
scroll to position [231, 0]
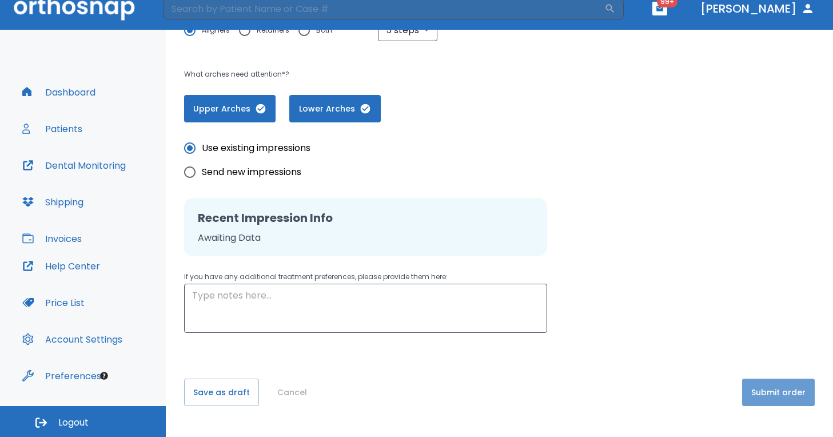
click at [797, 391] on button "Submit order" at bounding box center [778, 392] width 73 height 27
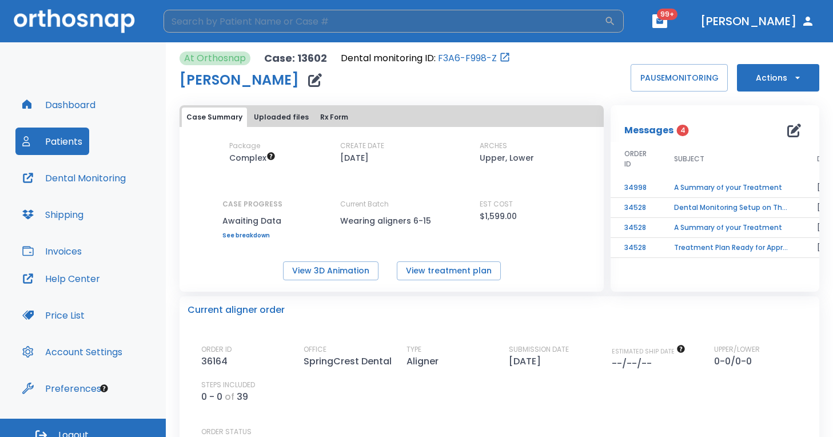
click at [295, 27] on input "search" at bounding box center [384, 21] width 441 height 23
type input "micai"
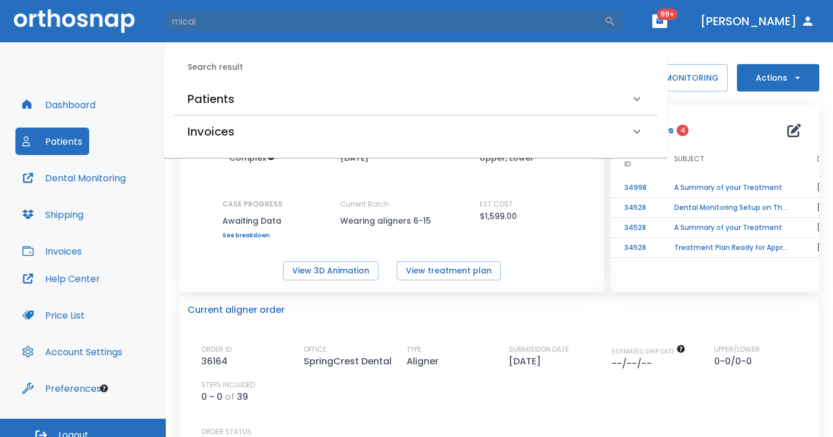
click at [226, 94] on h6 "Patients" at bounding box center [211, 99] width 47 height 18
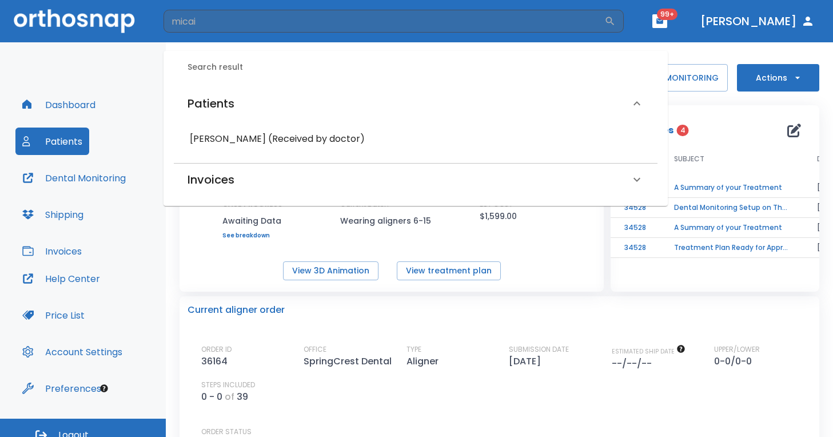
click at [242, 136] on h6 "[PERSON_NAME] (Received by doctor)" at bounding box center [416, 139] width 452 height 16
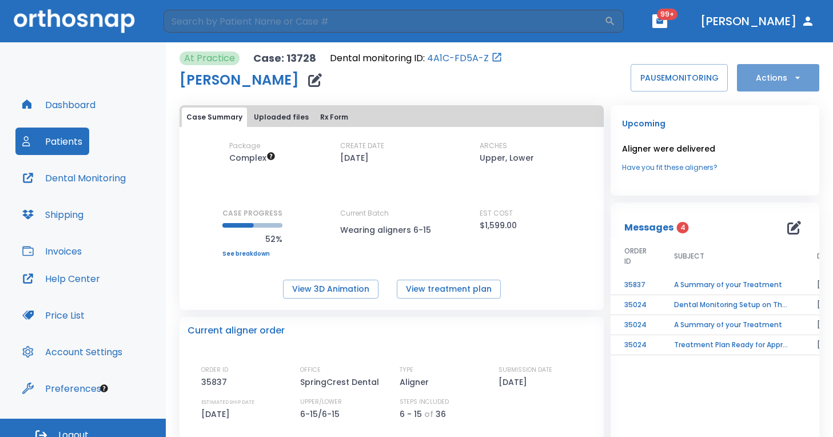
click at [798, 78] on button "Actions" at bounding box center [778, 77] width 82 height 27
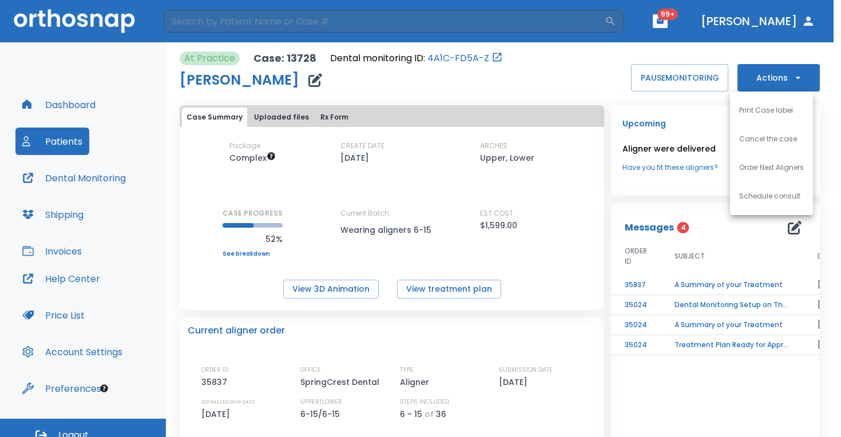
click at [763, 172] on p "Order Next Aligners" at bounding box center [771, 167] width 65 height 10
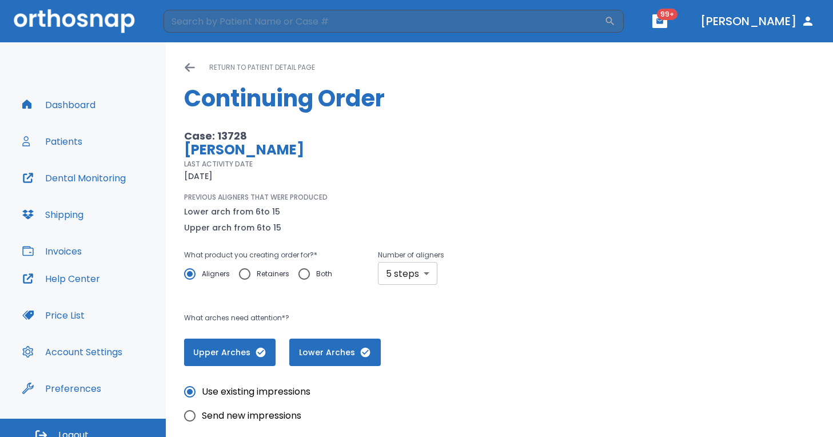
click at [422, 192] on div "PREVIOUS ALIGNERS THAT WERE PRODUCED Lower arch from 6 to 15 Upper arch from 6 …" at bounding box center [368, 213] width 368 height 42
click at [422, 253] on p "Number of aligners" at bounding box center [411, 255] width 66 height 14
click at [423, 271] on body "​ 99+ [PERSON_NAME] Dashboard Patients Dental Monitoring Shipping Invoices Help…" at bounding box center [416, 218] width 833 height 437
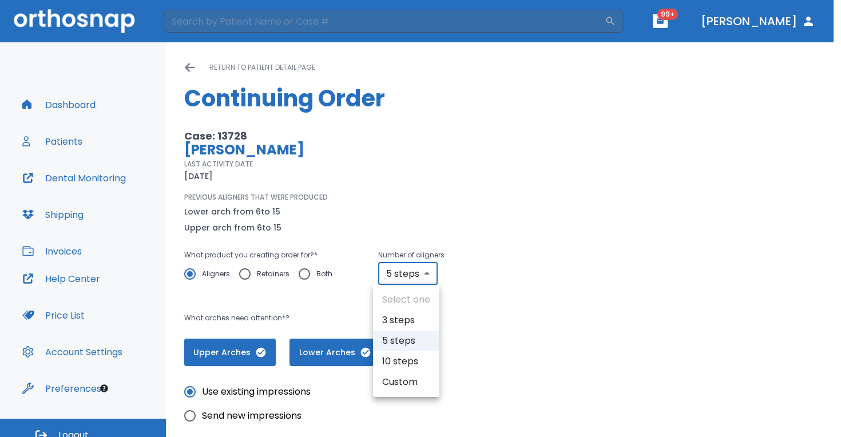
click at [418, 355] on li "10 steps" at bounding box center [406, 361] width 66 height 21
type input "10"
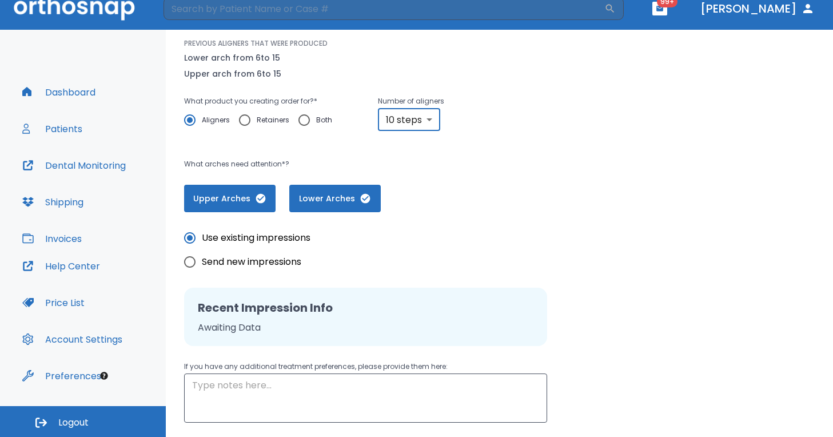
scroll to position [231, 0]
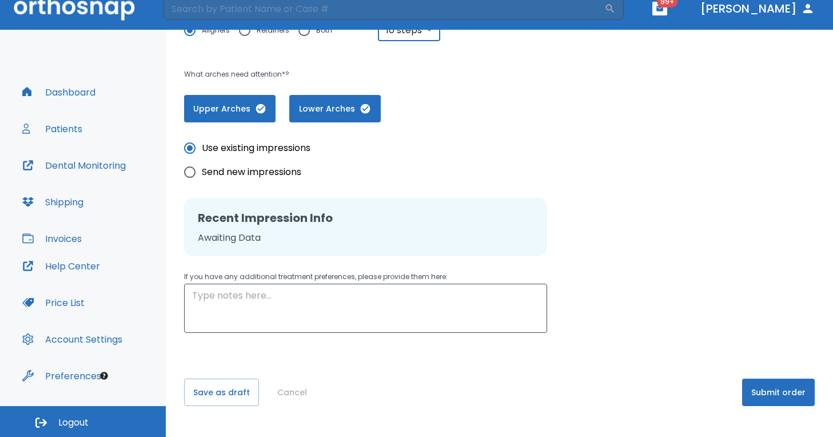
click at [765, 387] on button "Submit order" at bounding box center [778, 392] width 73 height 27
